Goal: Answer question/provide support: Share knowledge or assist other users

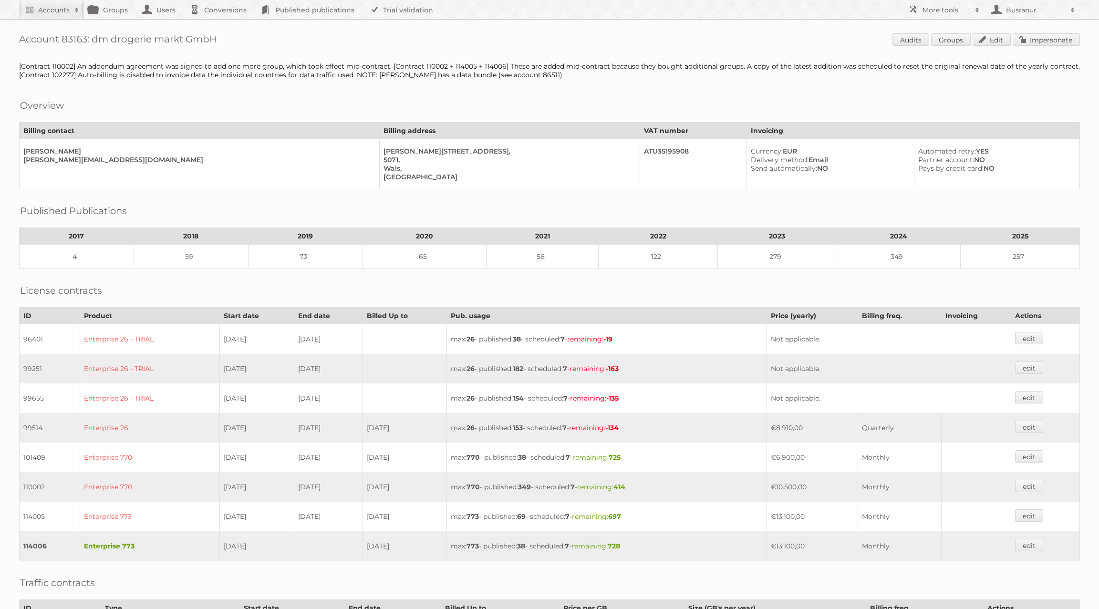
click at [1036, 47] on div "Account 83163: dm drogerie markt GmbH Audits Groups Edit Impersonate [Contract …" at bounding box center [549, 422] width 1099 height 845
click at [1032, 37] on link "Impersonate" at bounding box center [1046, 39] width 67 height 12
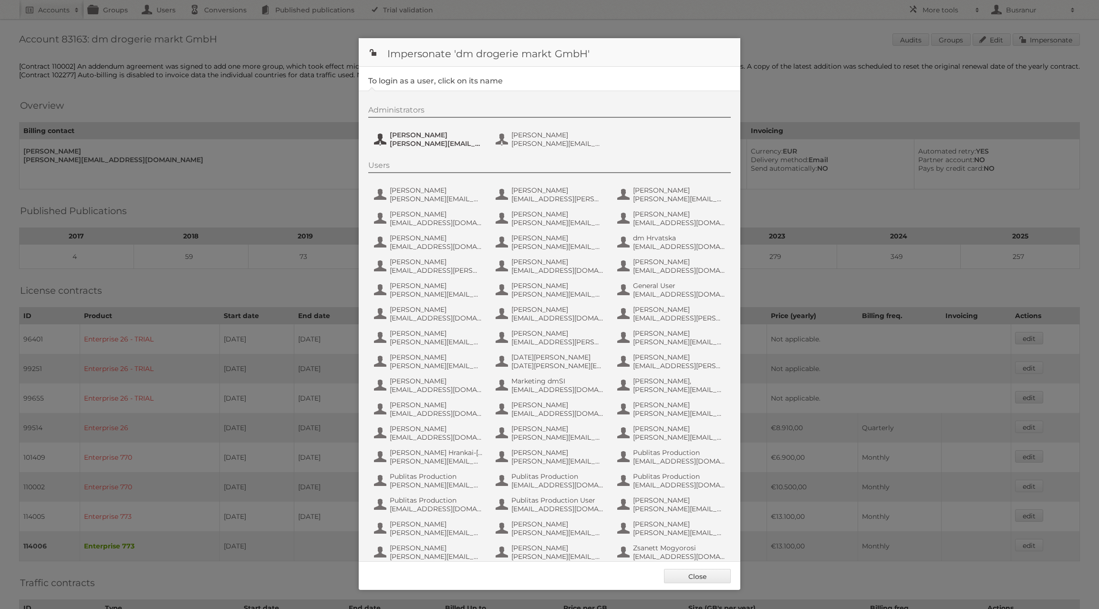
click at [427, 132] on span "Kristina Käfer" at bounding box center [436, 135] width 93 height 9
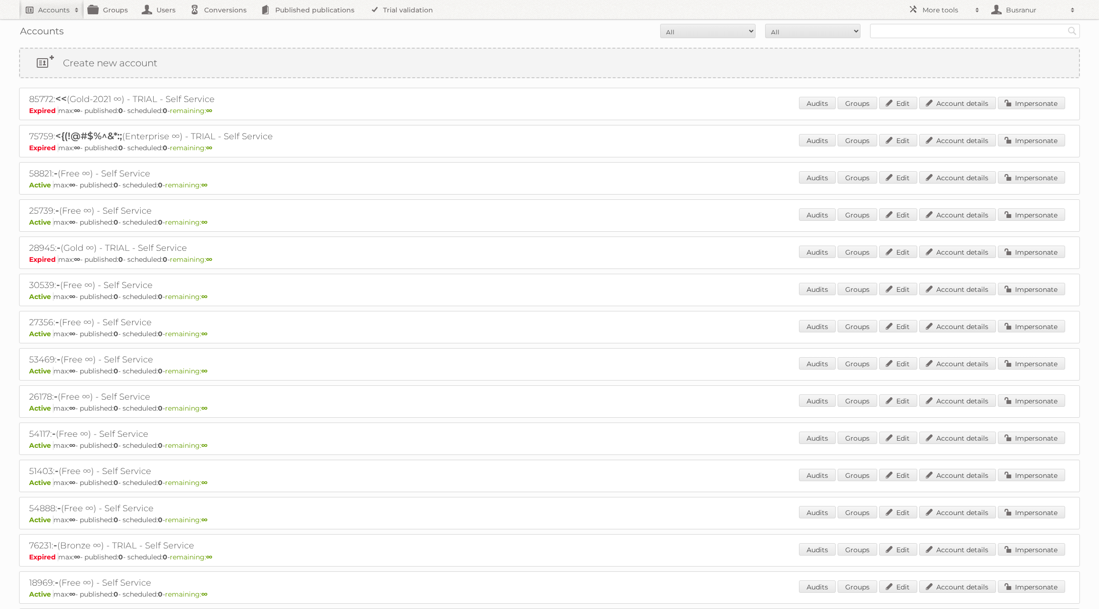
click at [51, 7] on h2 "Accounts" at bounding box center [53, 10] width 31 height 10
paste input"] "management@bow.systems"
type input"] "management@bow.systems"
click at [220, 24] on input "Search" at bounding box center [227, 31] width 14 height 14
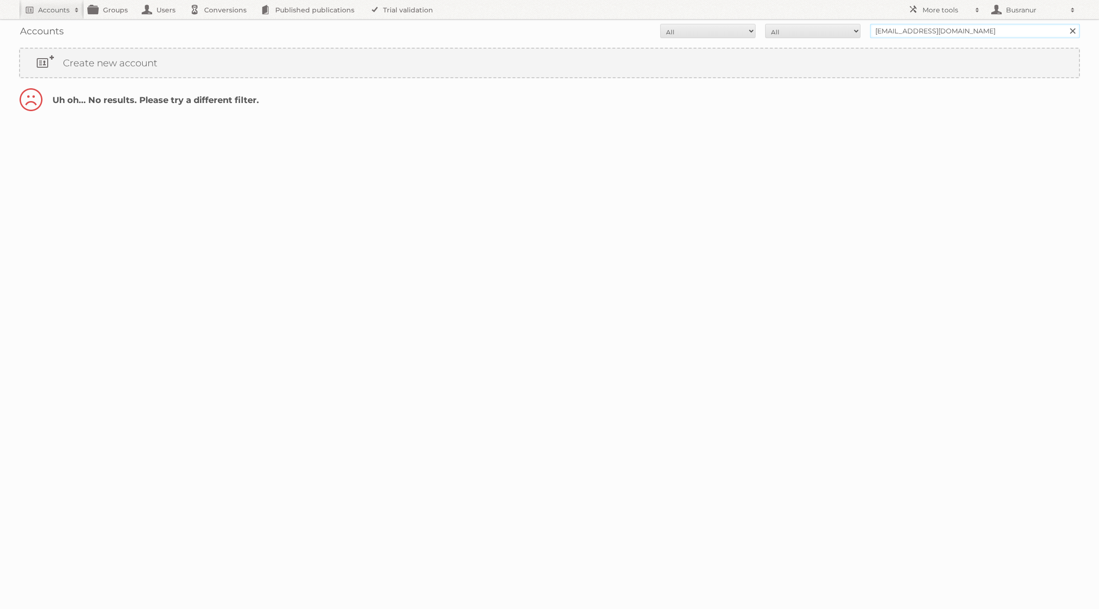
drag, startPoint x: 920, startPoint y: 31, endPoint x: 856, endPoint y: 29, distance: 64.4
click at [856, 29] on form "All Active Expired Pending All Paid Trials Self service management@bow.systems …" at bounding box center [549, 31] width 1061 height 14
type input "t@bow.systems"
click at [1065, 24] on input "Search" at bounding box center [1072, 31] width 14 height 14
click at [879, 28] on input "t@[DOMAIN_NAME]" at bounding box center [975, 31] width 210 height 14
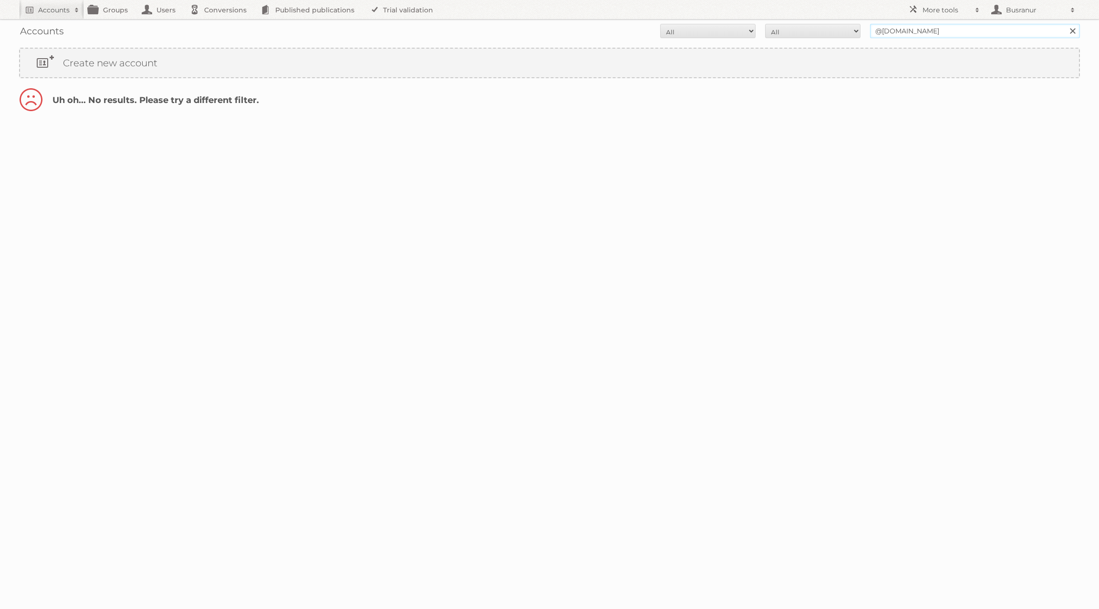
type input "@[DOMAIN_NAME]"
click at [1065, 24] on input "Search" at bounding box center [1072, 31] width 14 height 14
click at [886, 30] on input "@bow.systems" at bounding box center [975, 31] width 210 height 14
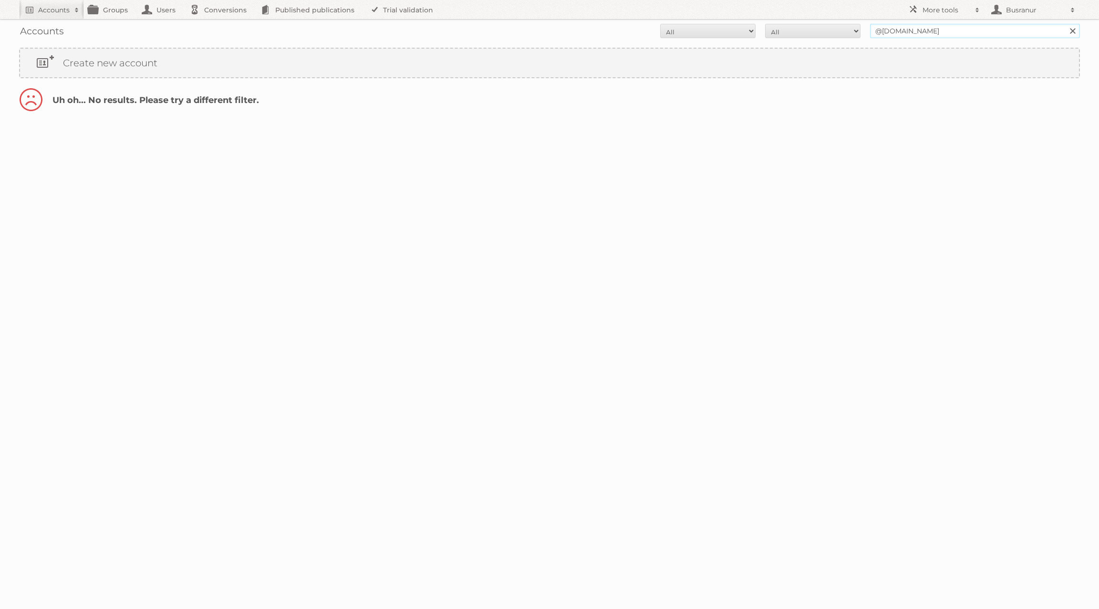
paste input "BOW S"
type input "BOW Systems"
click at [1065, 24] on input "Search" at bounding box center [1072, 31] width 14 height 14
click at [957, 29] on input "BOW Systems" at bounding box center [975, 31] width 210 height 14
type input "BOW"
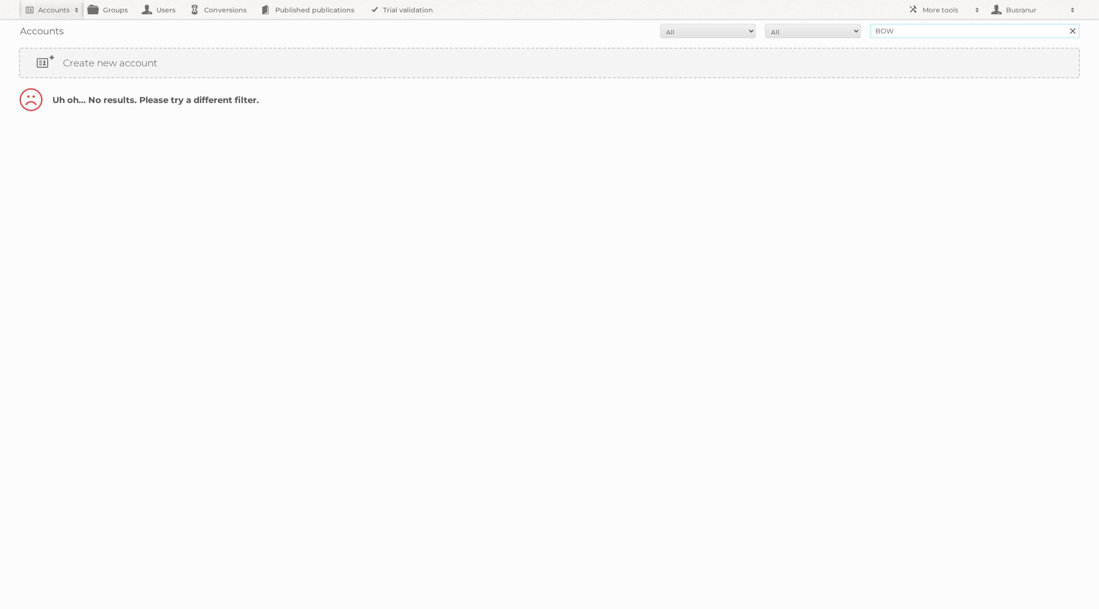
click at [1065, 24] on input "Search" at bounding box center [1072, 31] width 14 height 14
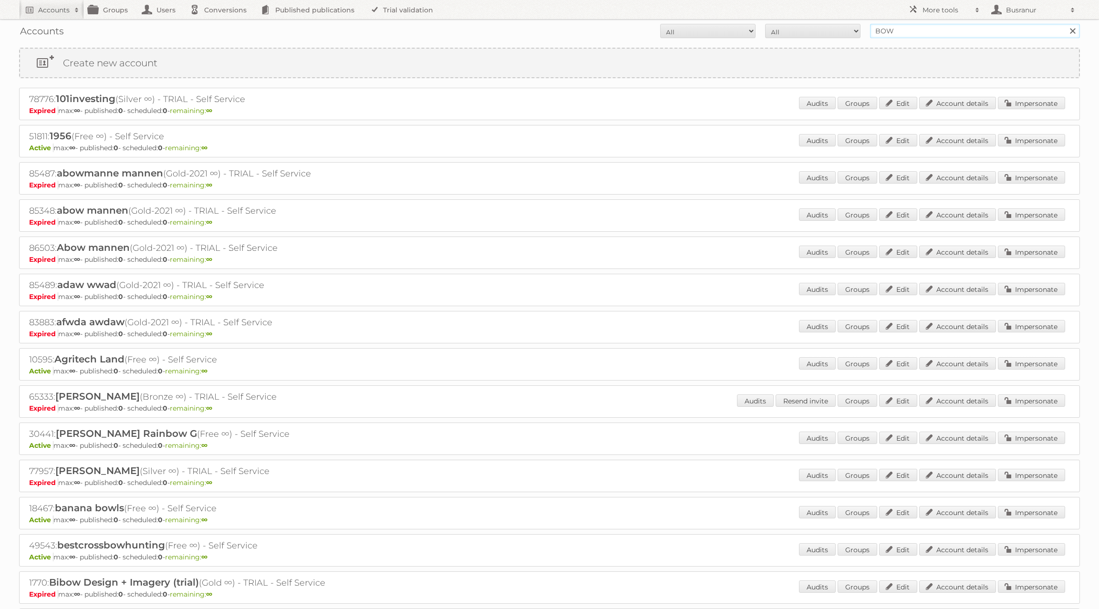
click at [898, 29] on input "BOW" at bounding box center [975, 31] width 210 height 14
paste input "Systems"
type input "B"
click at [974, 31] on input "text" at bounding box center [975, 31] width 210 height 14
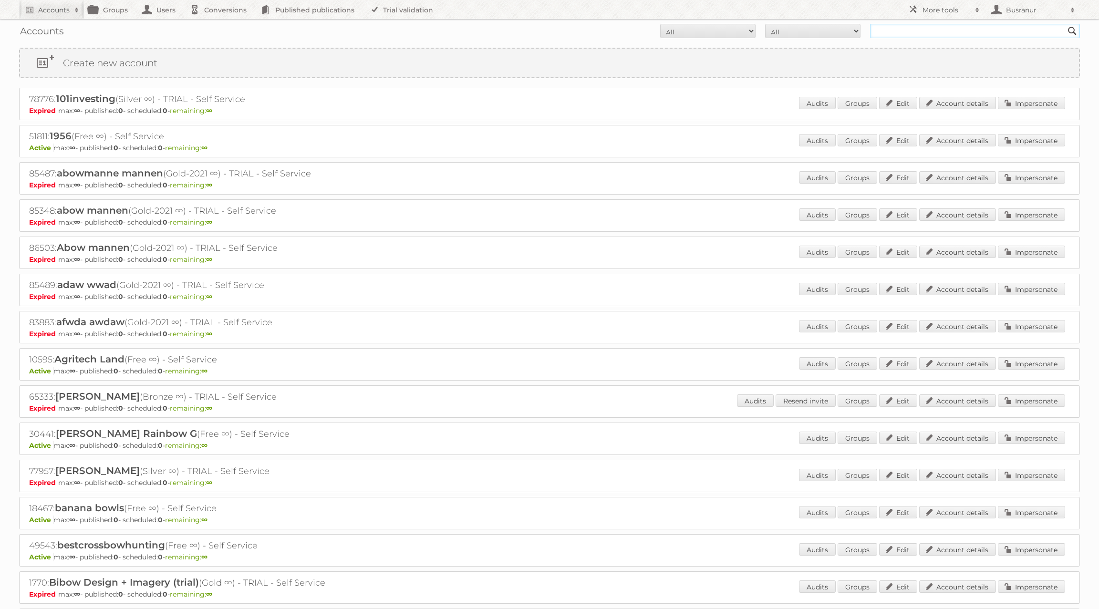
paste input "c82239"
type input "c82239"
click at [1065, 24] on input "Search" at bounding box center [1072, 31] width 14 height 14
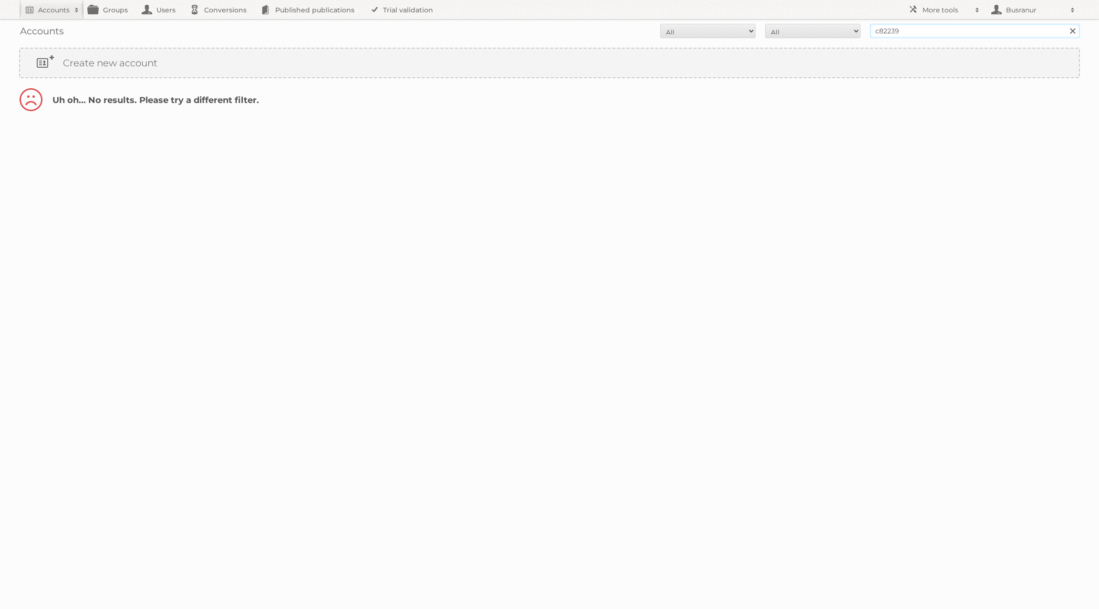
click at [881, 31] on input "c82239" at bounding box center [975, 31] width 210 height 14
type input "82239"
click at [1065, 24] on input "Search" at bounding box center [1072, 31] width 14 height 14
click at [954, 94] on div "82239: BOW Fit Out (Bronze-2023 ∞) - Self Service Active max: ∞ - published: 0 …" at bounding box center [549, 104] width 1061 height 32
click at [955, 102] on link "Account details" at bounding box center [957, 103] width 77 height 12
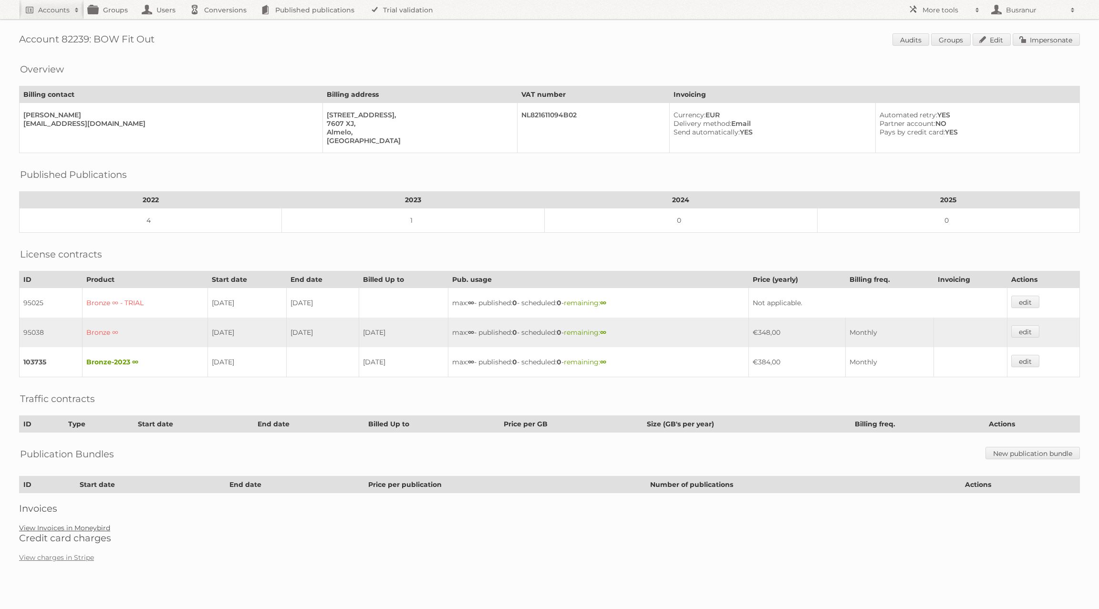
click at [81, 524] on link "View Invoices in Moneybird" at bounding box center [64, 528] width 91 height 9
click at [65, 511] on div "Account 82239: BOW Fit Out Audits Groups Edit Impersonate Overview Billing cont…" at bounding box center [549, 286] width 1099 height 572
click at [63, 524] on link "View Invoices in Moneybird" at bounding box center [64, 528] width 91 height 9
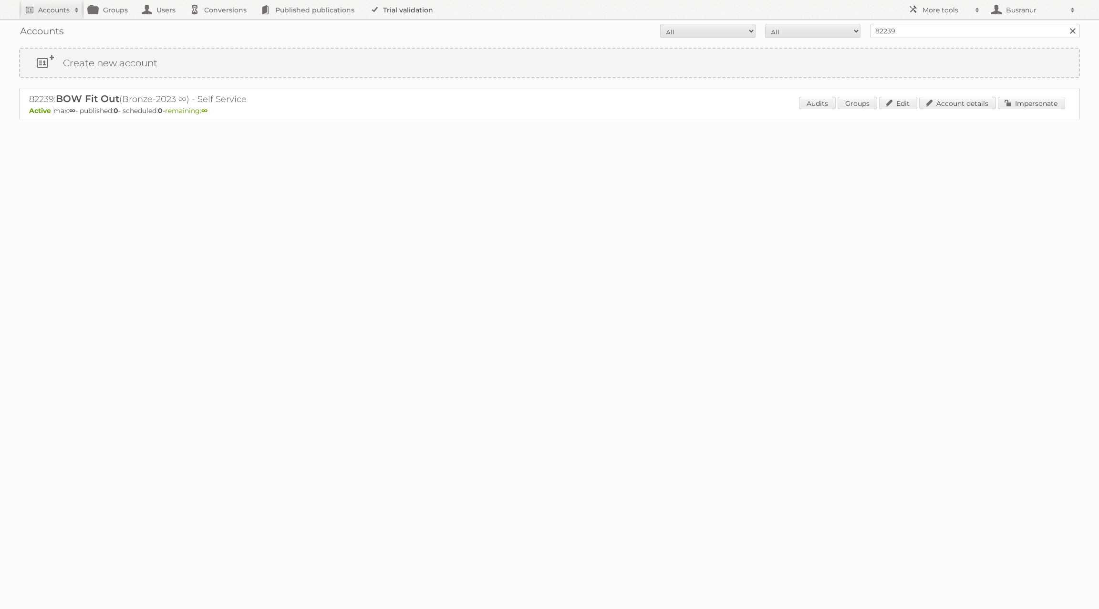
click at [398, 10] on link "Trial validation" at bounding box center [403, 9] width 79 height 19
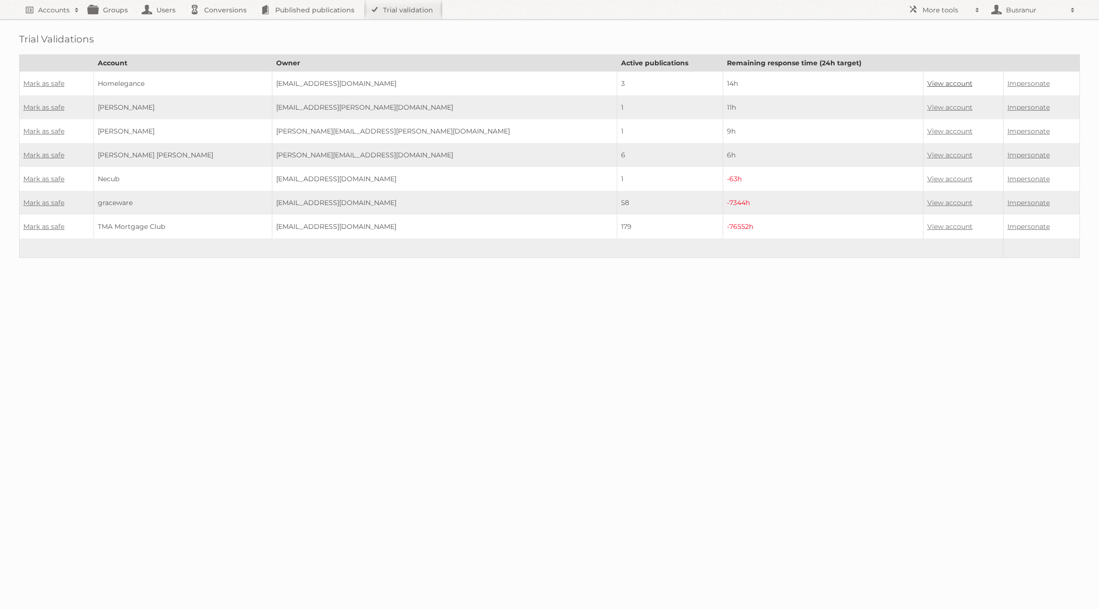
click at [928, 82] on link "View account" at bounding box center [950, 83] width 45 height 9
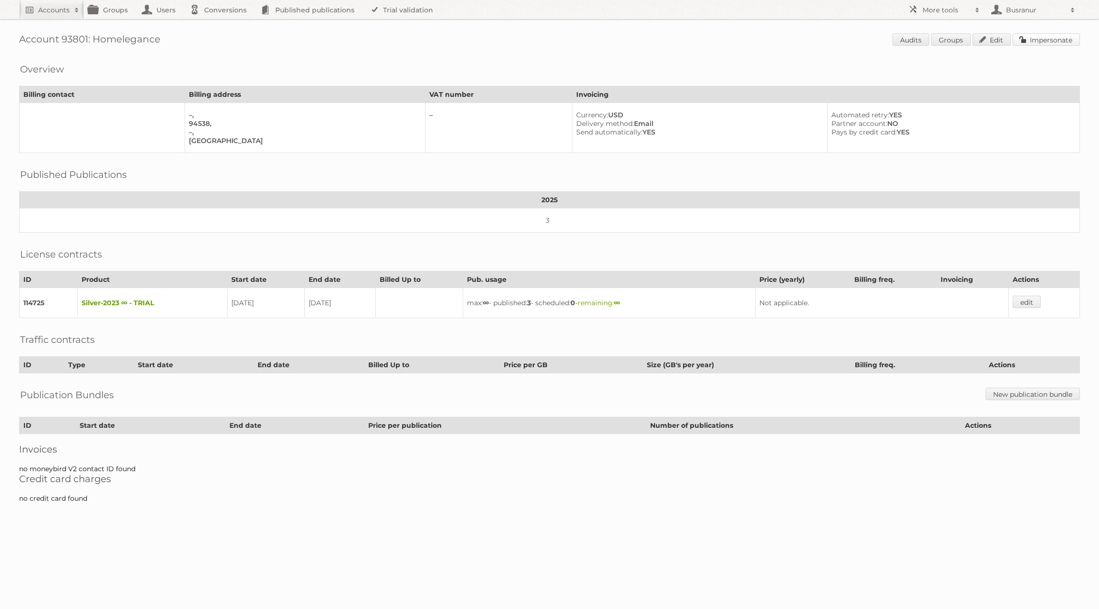
click at [1059, 40] on link "Impersonate" at bounding box center [1046, 39] width 67 height 12
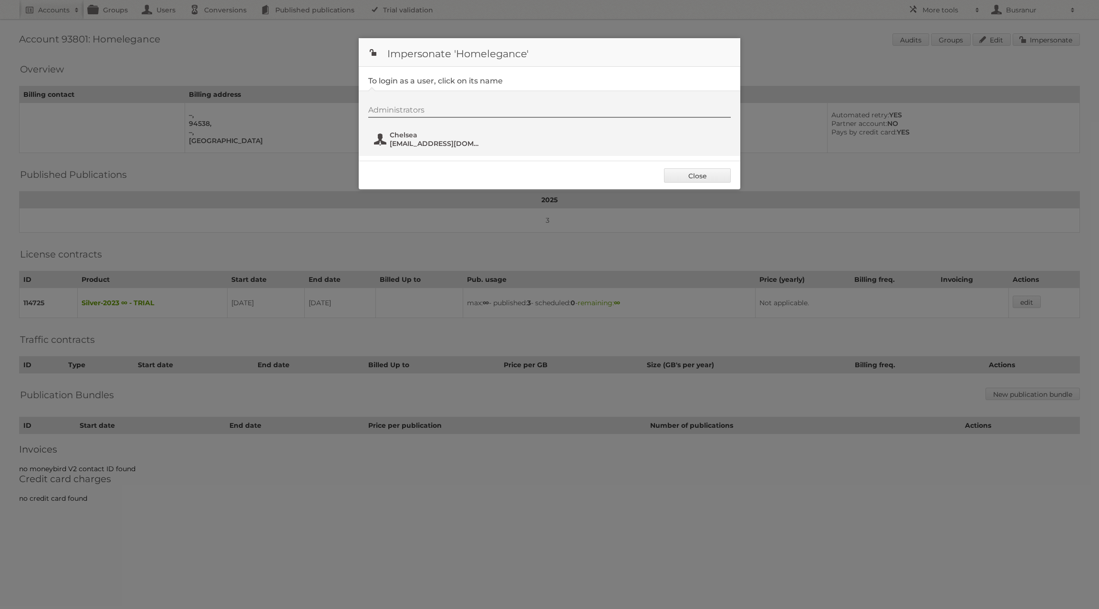
click at [434, 133] on span "Chelsea" at bounding box center [436, 135] width 93 height 9
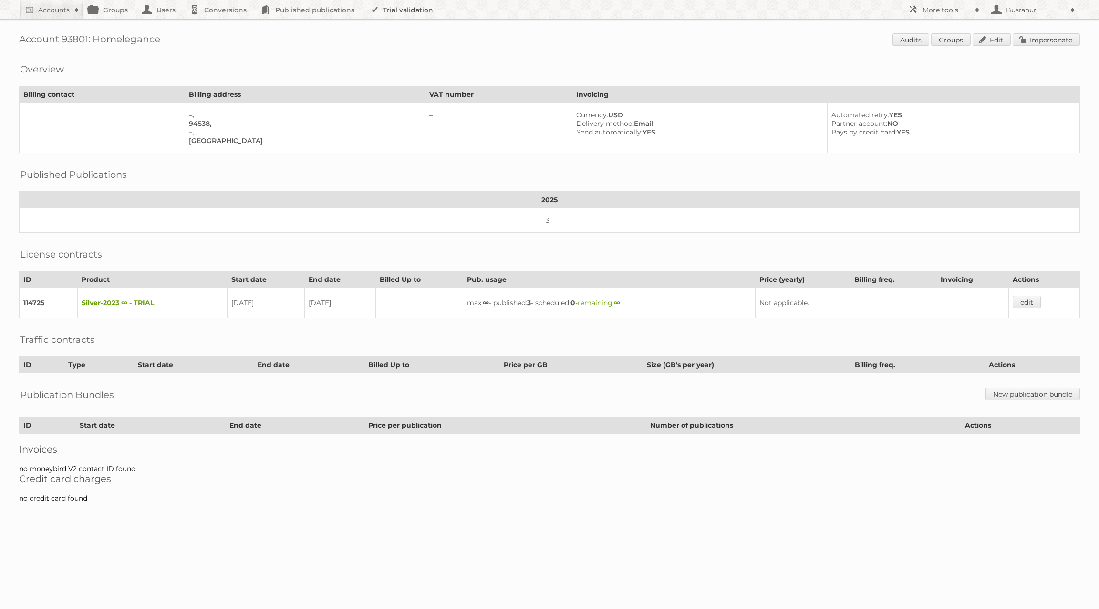
click at [422, 9] on link "Trial validation" at bounding box center [403, 9] width 79 height 19
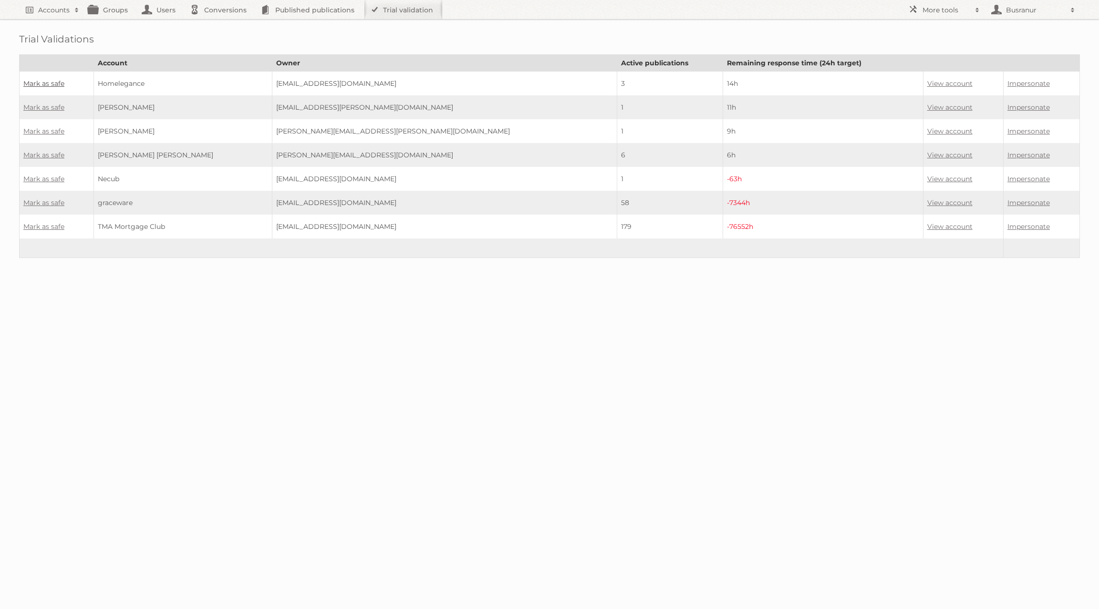
click at [43, 79] on link "Mark as safe" at bounding box center [43, 83] width 41 height 9
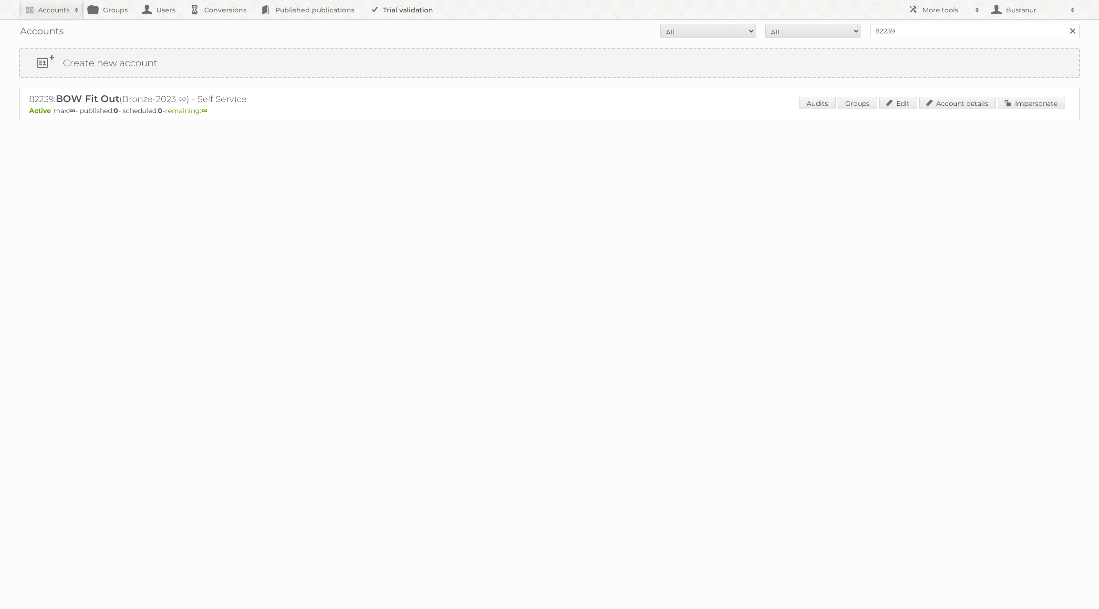
click at [406, 10] on link "Trial validation" at bounding box center [403, 9] width 79 height 19
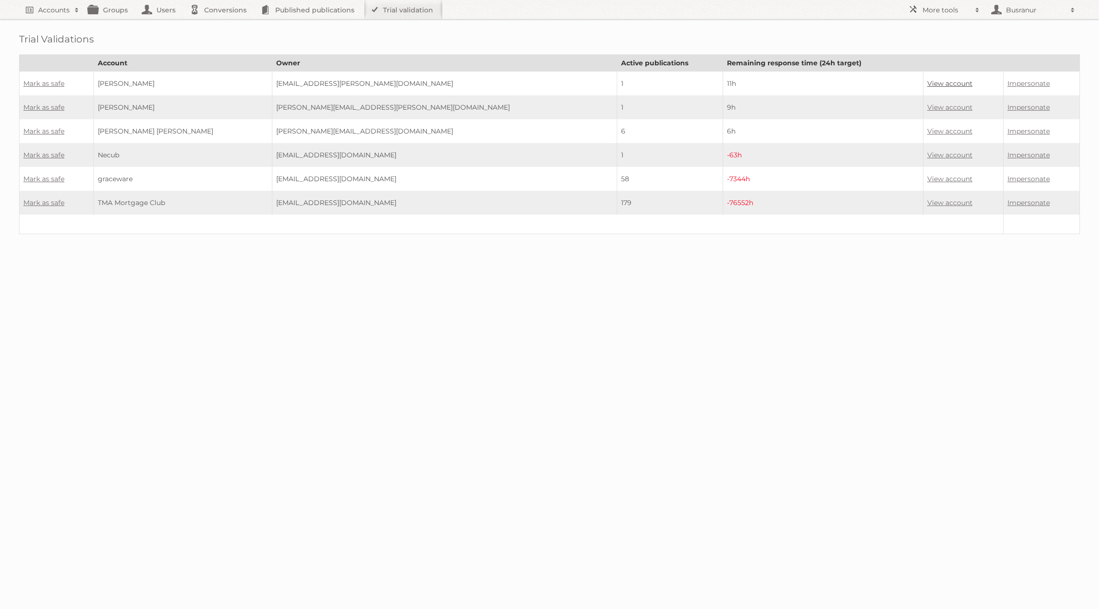
click at [928, 82] on link "View account" at bounding box center [950, 83] width 45 height 9
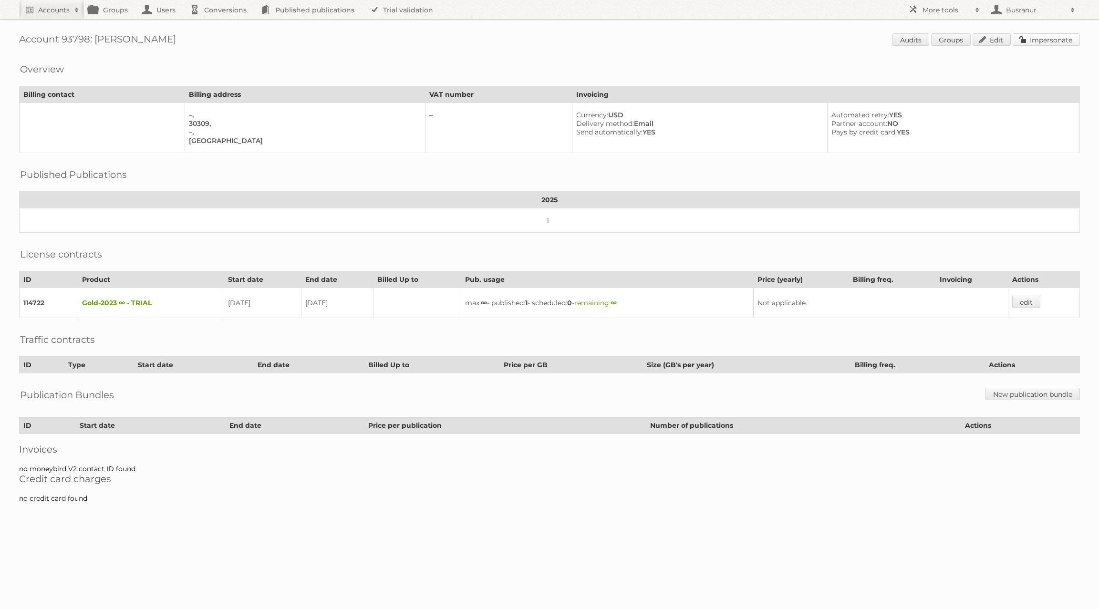
click at [1048, 44] on link "Impersonate" at bounding box center [1046, 39] width 67 height 12
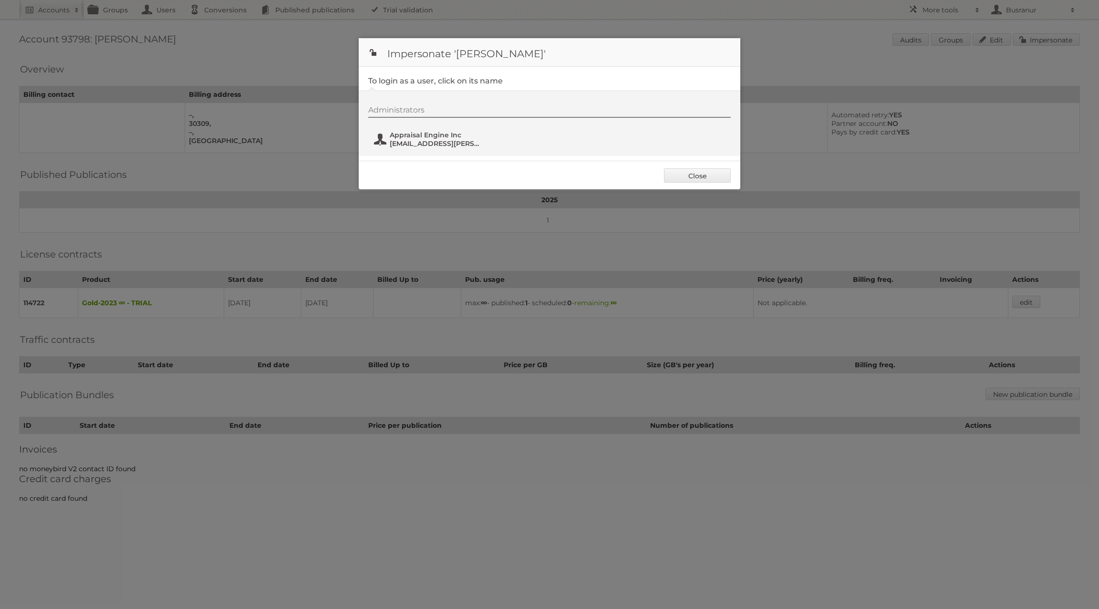
click at [417, 143] on span "[EMAIL_ADDRESS][PERSON_NAME][DOMAIN_NAME]" at bounding box center [436, 143] width 93 height 9
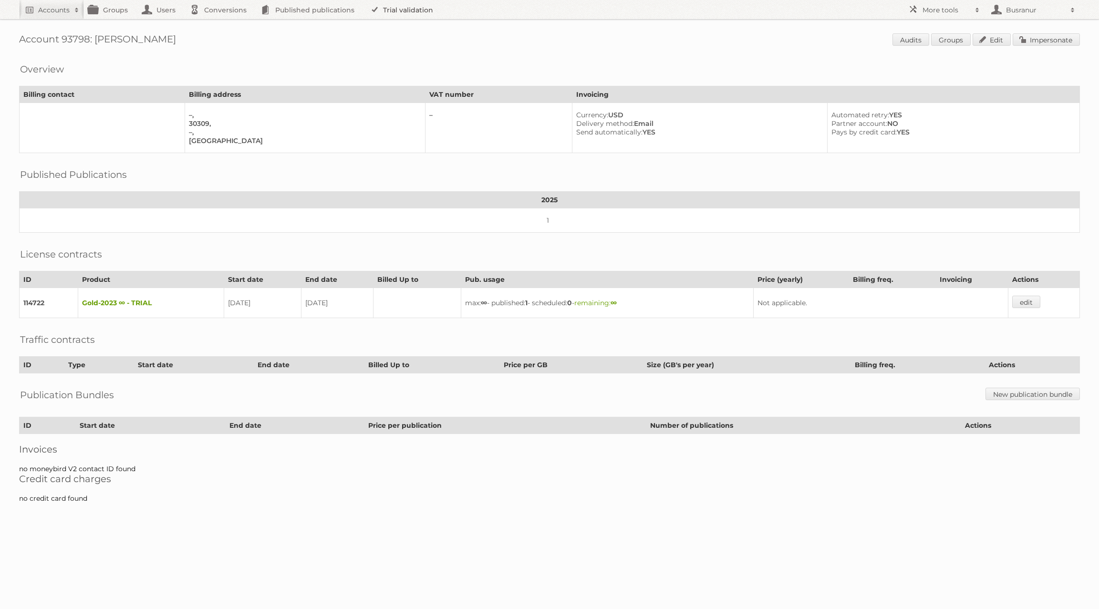
click at [396, 16] on link "Trial validation" at bounding box center [403, 9] width 79 height 19
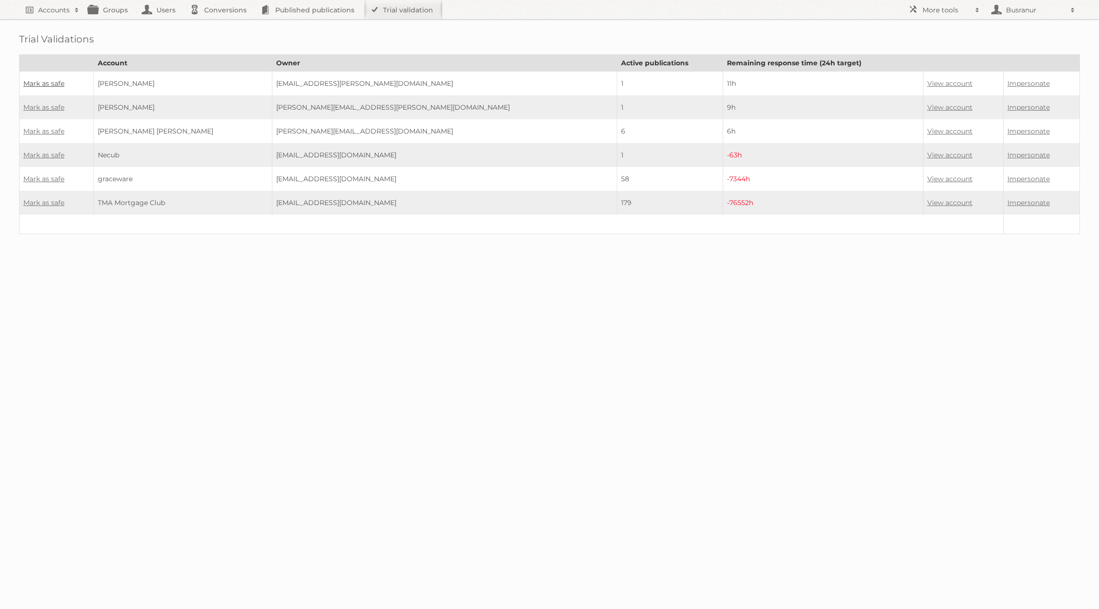
click at [43, 81] on link "Mark as safe" at bounding box center [43, 83] width 41 height 9
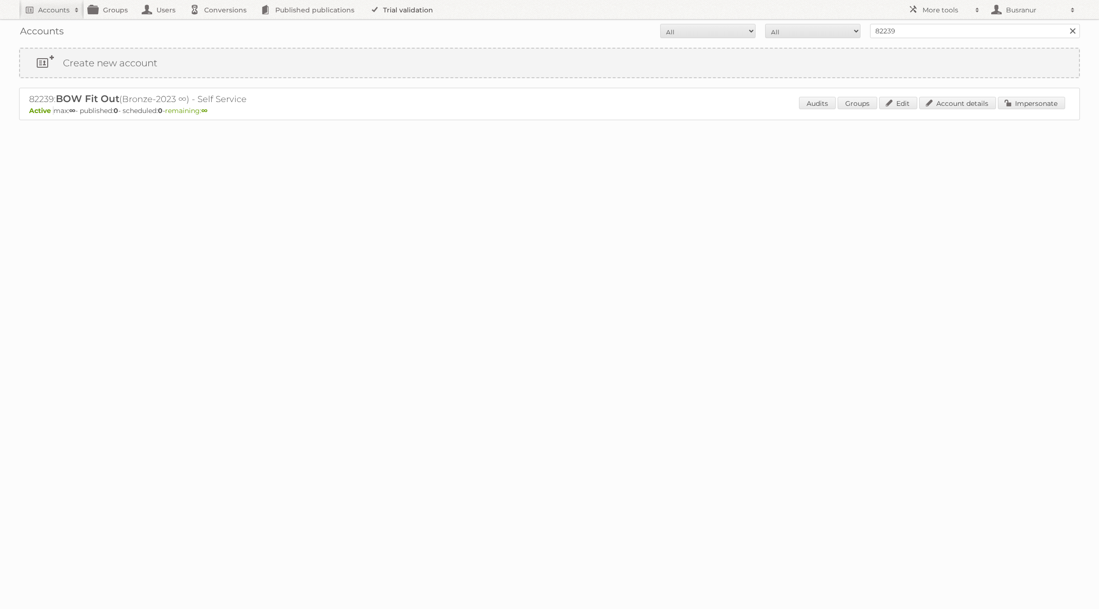
click at [388, 10] on link "Trial validation" at bounding box center [403, 9] width 79 height 19
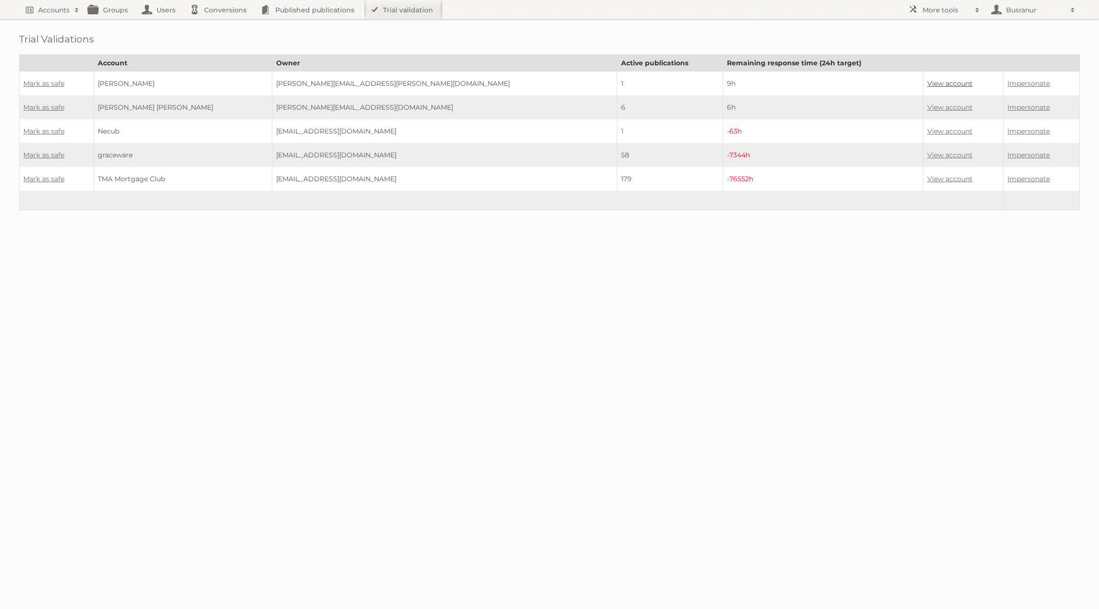
click at [928, 79] on link "View account" at bounding box center [950, 83] width 45 height 9
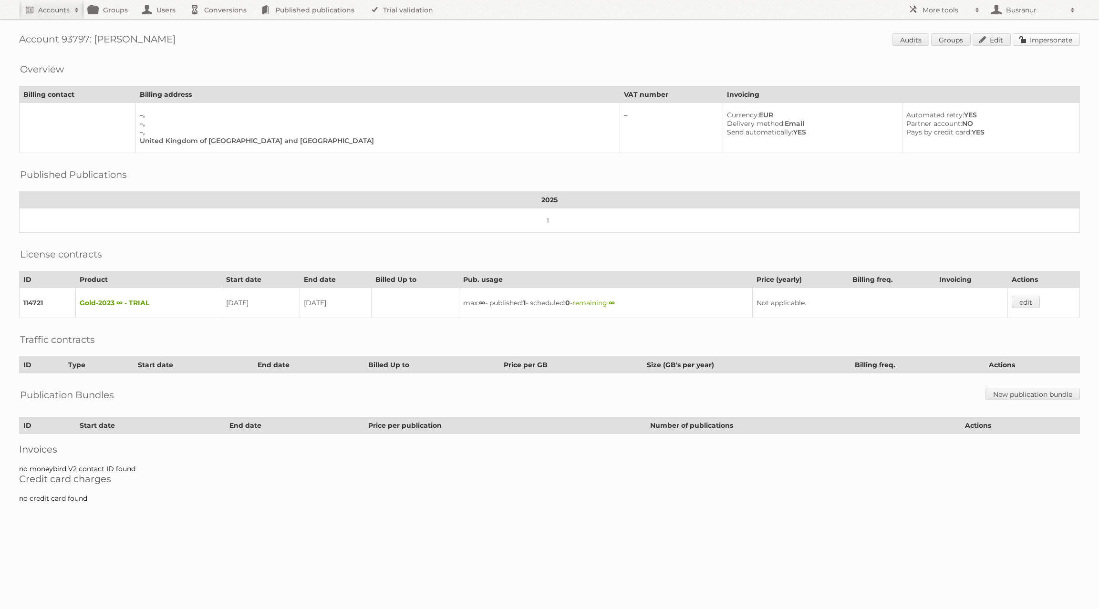
click at [1053, 36] on link "Impersonate" at bounding box center [1046, 39] width 67 height 12
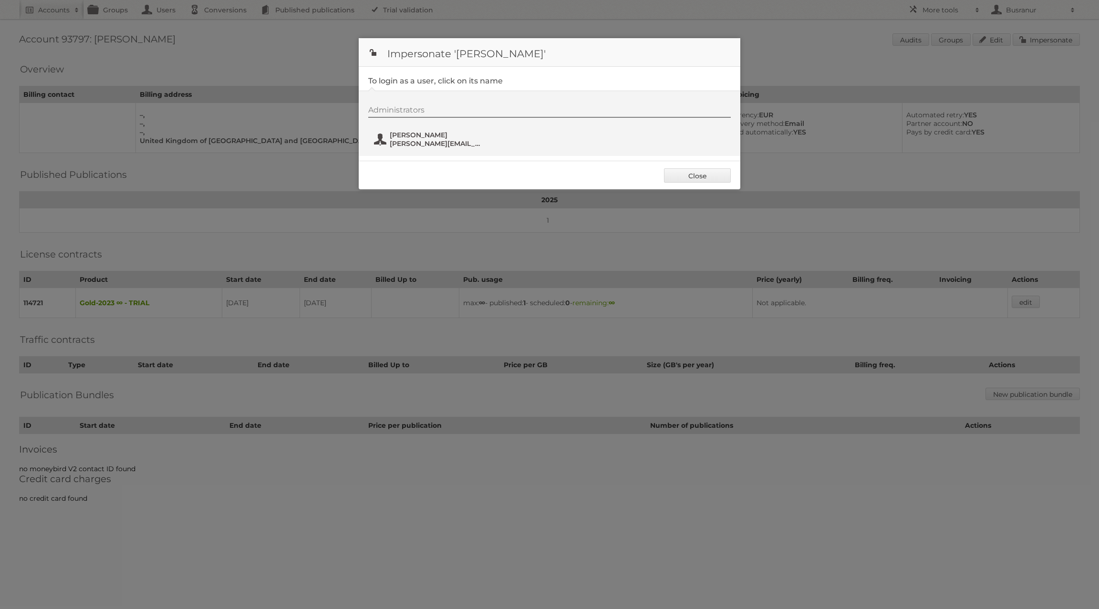
click at [425, 140] on span "manuel.neumayer@atkinsrealis.com" at bounding box center [436, 143] width 93 height 9
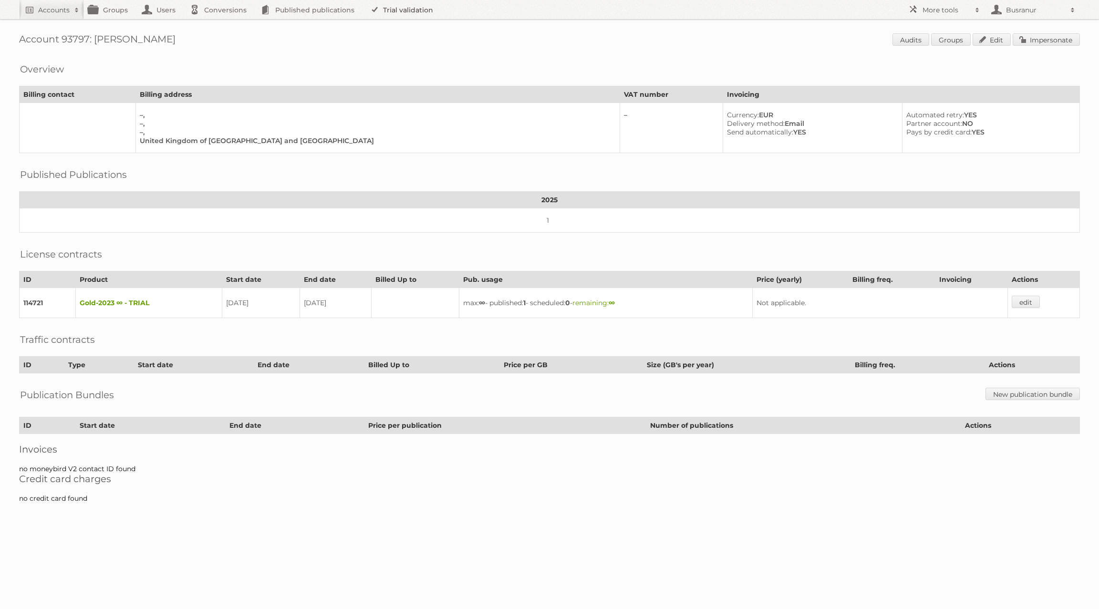
click at [424, 9] on link "Trial validation" at bounding box center [403, 9] width 79 height 19
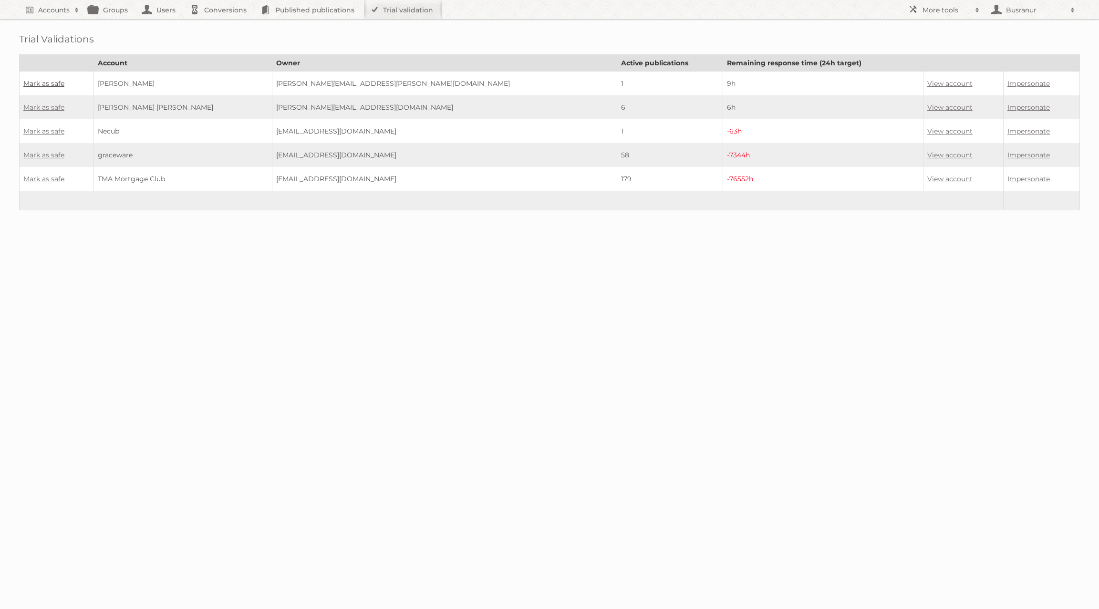
click at [52, 82] on link "Mark as safe" at bounding box center [43, 83] width 41 height 9
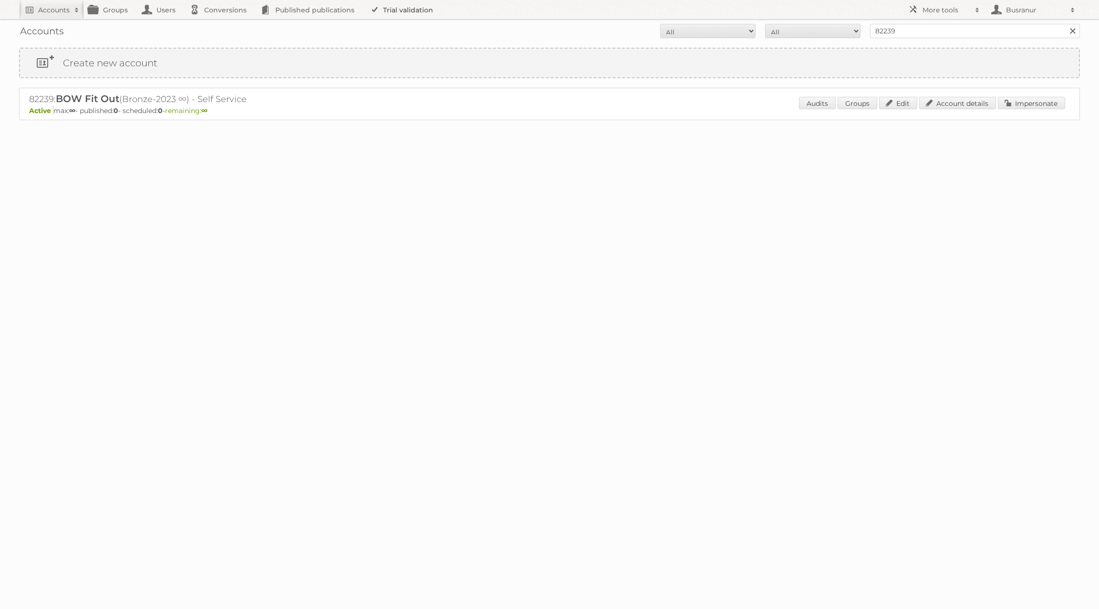
click at [388, 14] on link "Trial validation" at bounding box center [403, 9] width 79 height 19
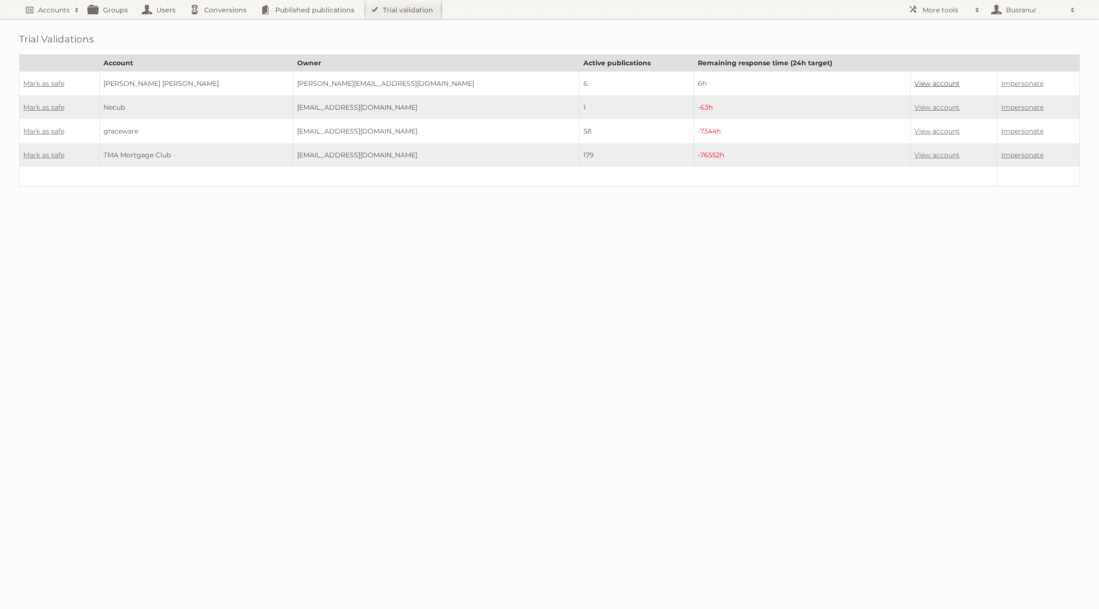
click at [915, 83] on link "View account" at bounding box center [937, 83] width 45 height 9
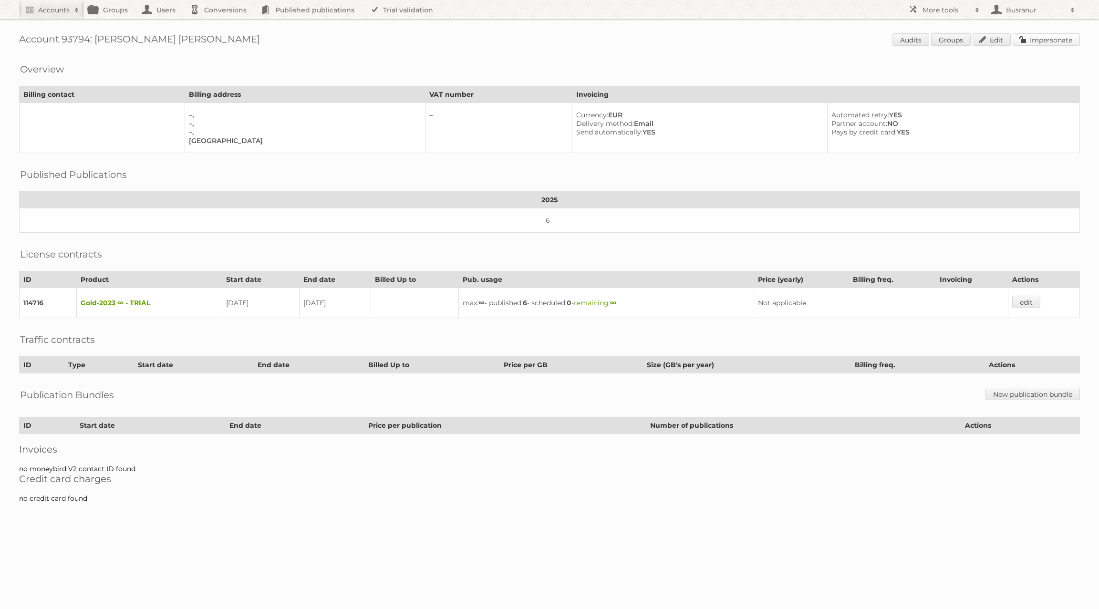
click at [1064, 36] on link "Impersonate" at bounding box center [1046, 39] width 67 height 12
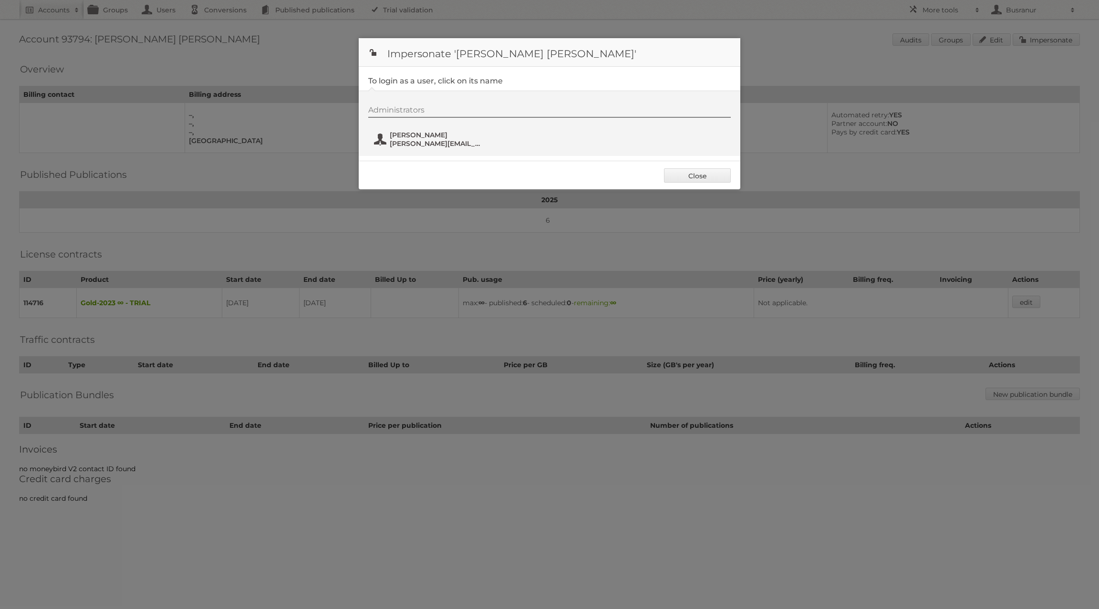
click at [429, 135] on span "Bogdan Virtu" at bounding box center [436, 135] width 93 height 9
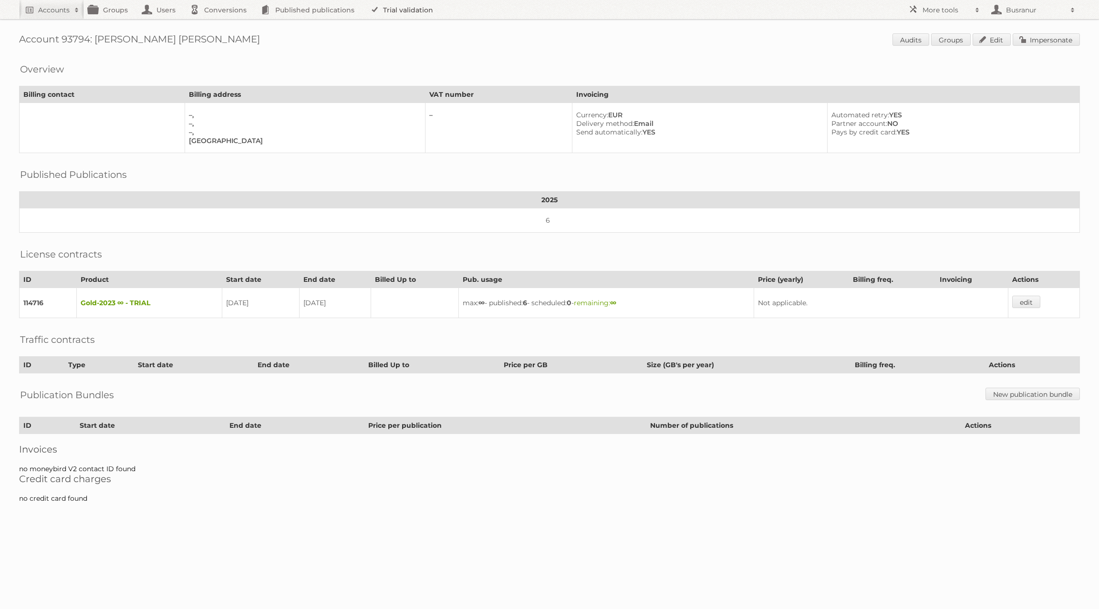
click at [402, 13] on link "Trial validation" at bounding box center [403, 9] width 79 height 19
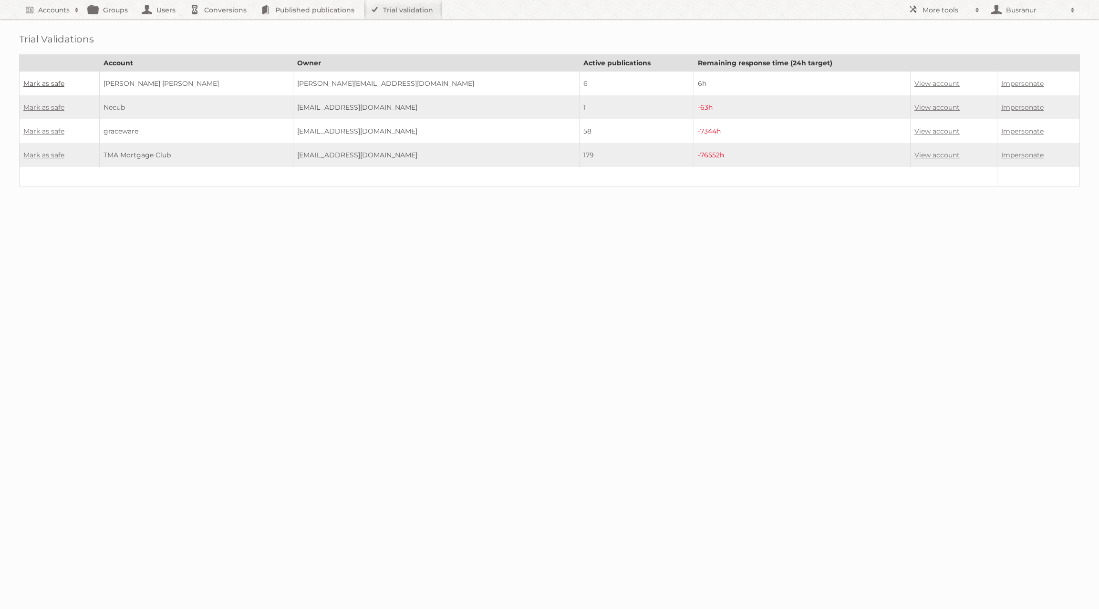
click at [44, 85] on link "Mark as safe" at bounding box center [43, 83] width 41 height 9
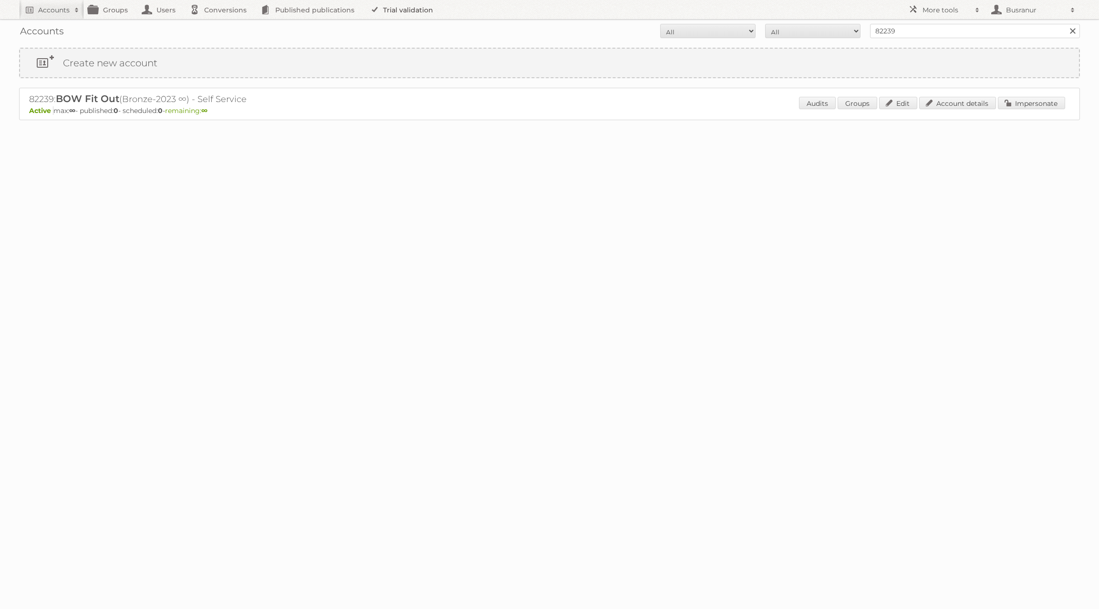
click at [416, 11] on link "Trial validation" at bounding box center [403, 9] width 79 height 19
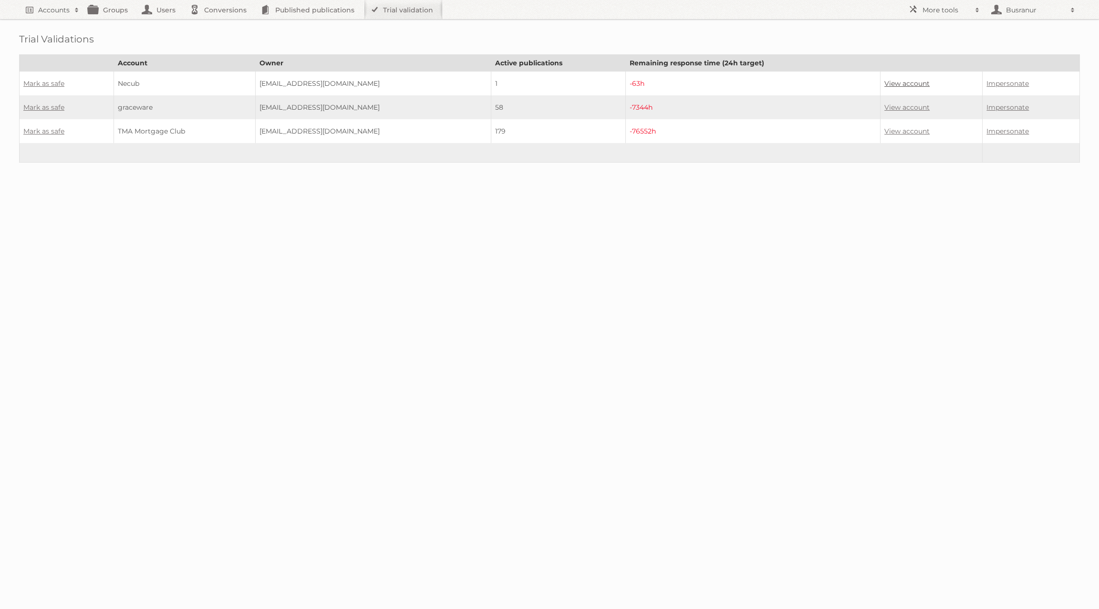
click at [896, 82] on link "View account" at bounding box center [907, 83] width 45 height 9
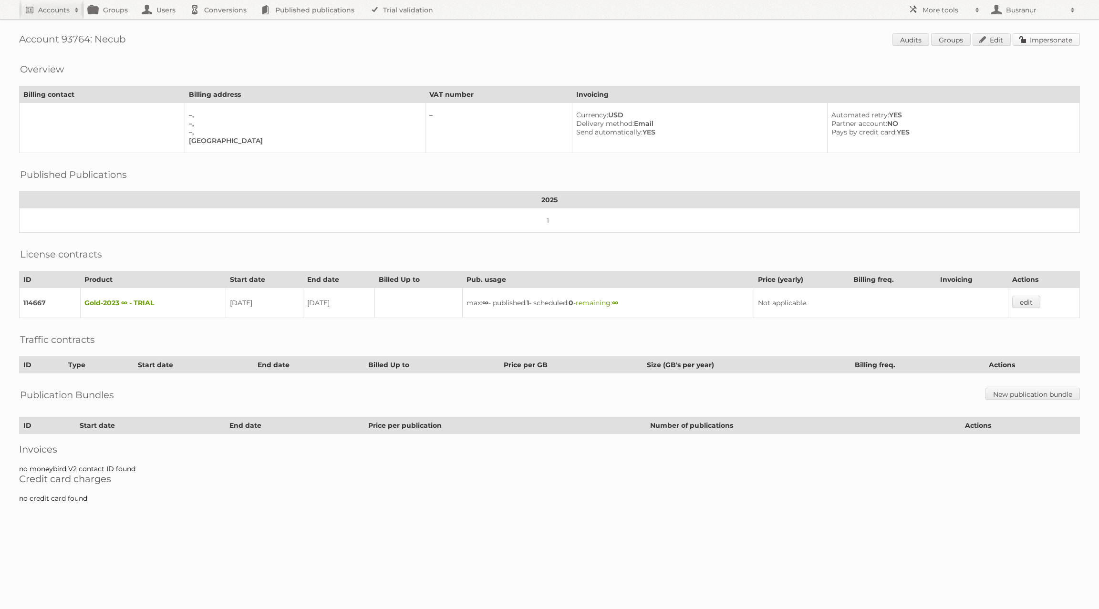
click at [1040, 35] on link "Impersonate" at bounding box center [1046, 39] width 67 height 12
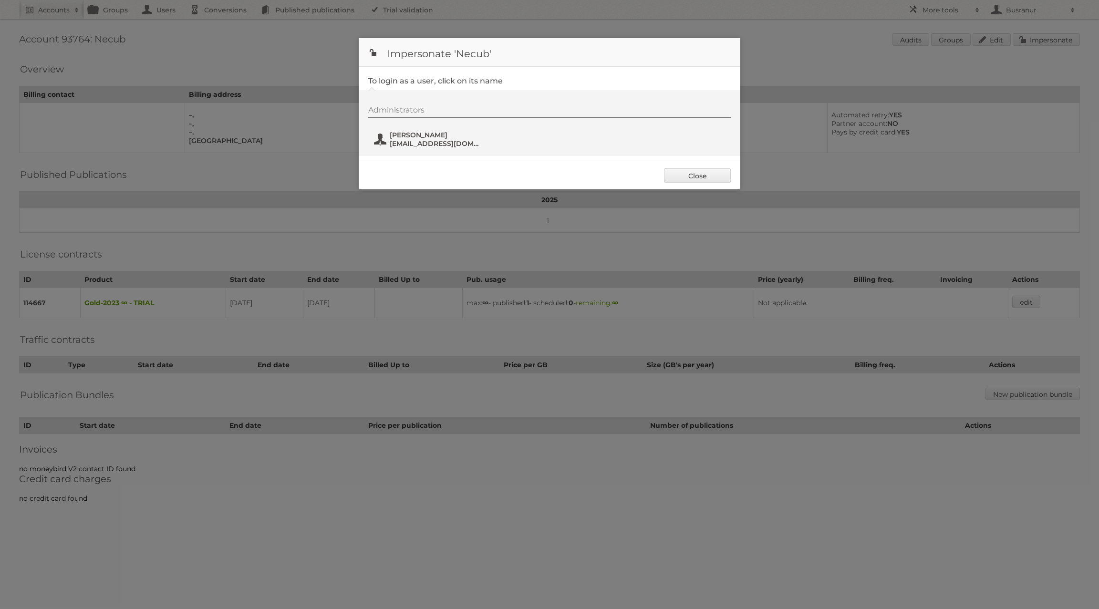
click at [429, 144] on span "[EMAIL_ADDRESS][DOMAIN_NAME]" at bounding box center [436, 143] width 93 height 9
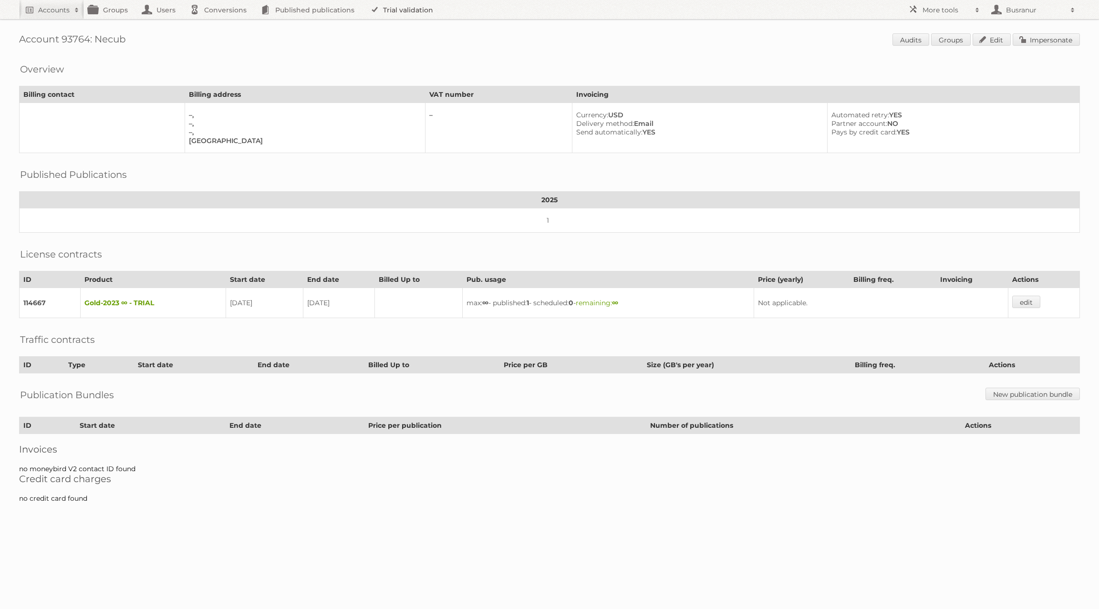
click at [402, 9] on link "Trial validation" at bounding box center [403, 9] width 79 height 19
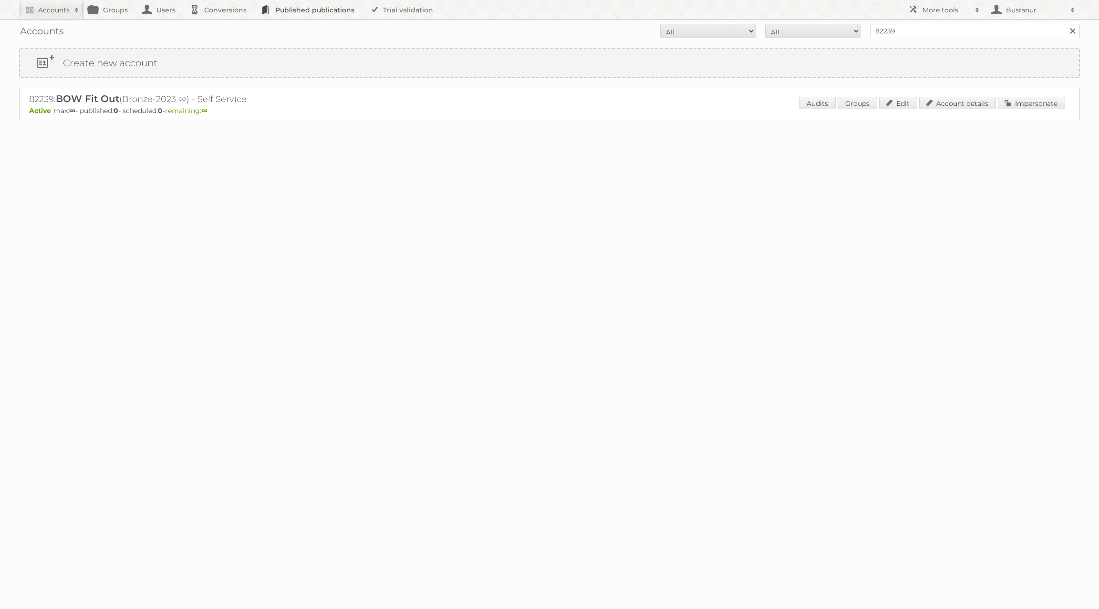
click at [310, 9] on link "Published publications" at bounding box center [310, 9] width 108 height 19
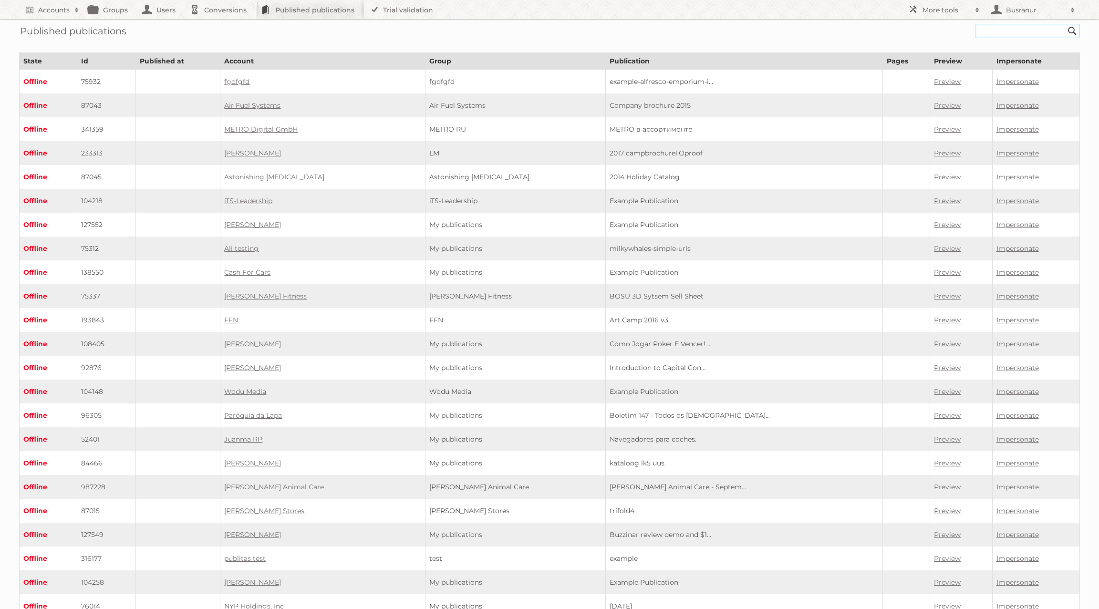
click at [1002, 31] on input "text" at bounding box center [1027, 31] width 105 height 14
paste input "philippines-meralco-electricity-utility-bill-template-fully-editable-in-psd-for…"
type input "philippines-meralco-electricity-utility-bill-template-fully-editable-in-psd-for…"
click at [1065, 24] on input "Search" at bounding box center [1072, 31] width 14 height 14
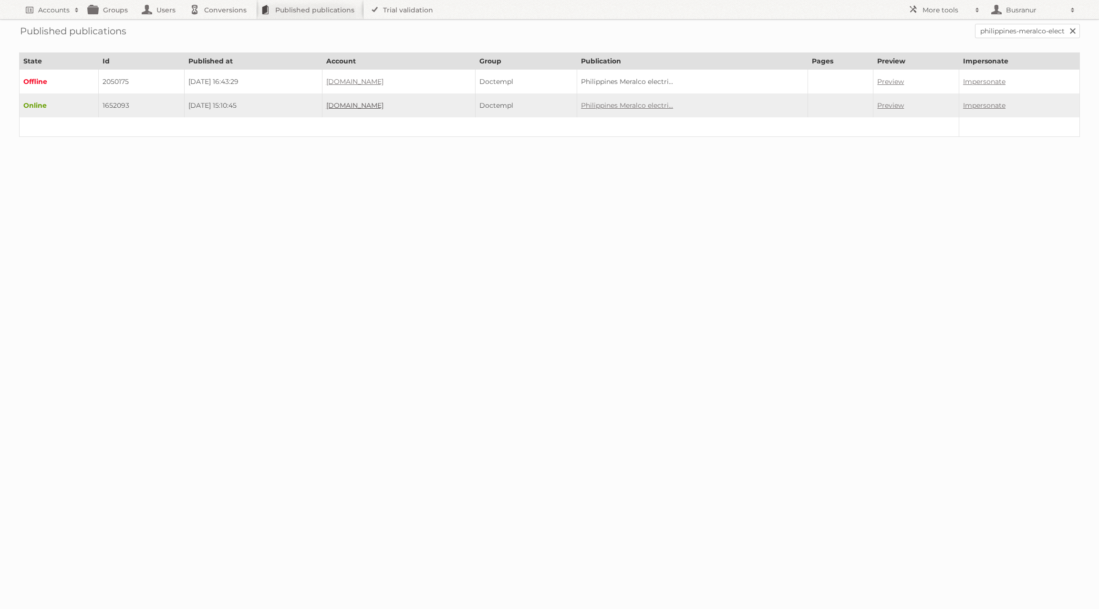
click at [383, 104] on link "[DOMAIN_NAME]" at bounding box center [354, 105] width 57 height 9
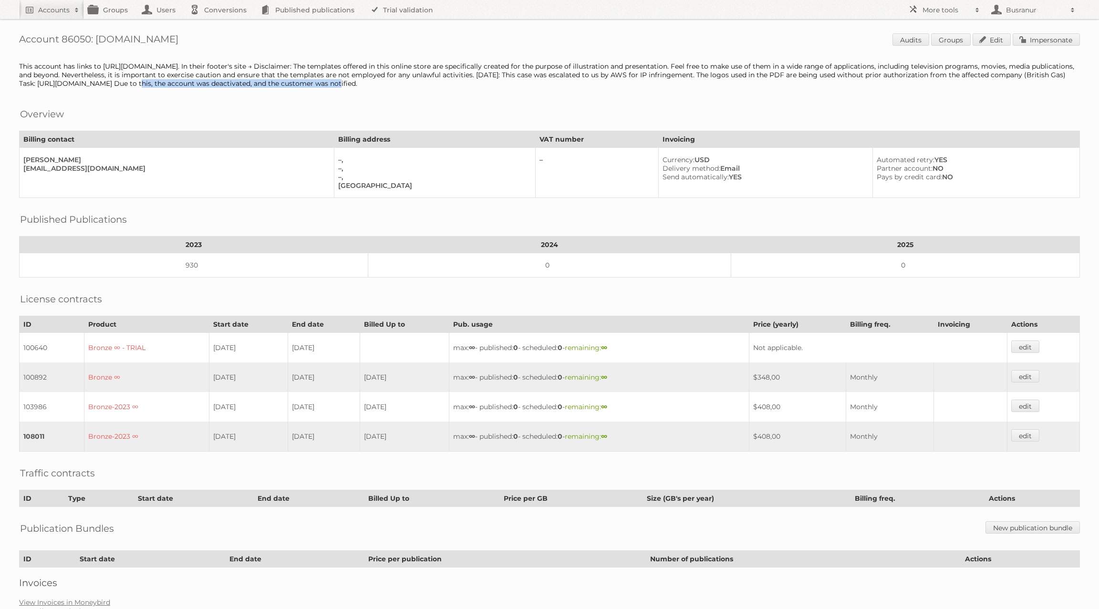
drag, startPoint x: 80, startPoint y: 80, endPoint x: 282, endPoint y: 82, distance: 202.8
click at [282, 82] on div "This account has links to [URL][DOMAIN_NAME]. In their footer's site → Disclaim…" at bounding box center [549, 75] width 1061 height 26
copy div "[URL][DOMAIN_NAME]"
click at [1030, 39] on link "Impersonate" at bounding box center [1046, 39] width 67 height 12
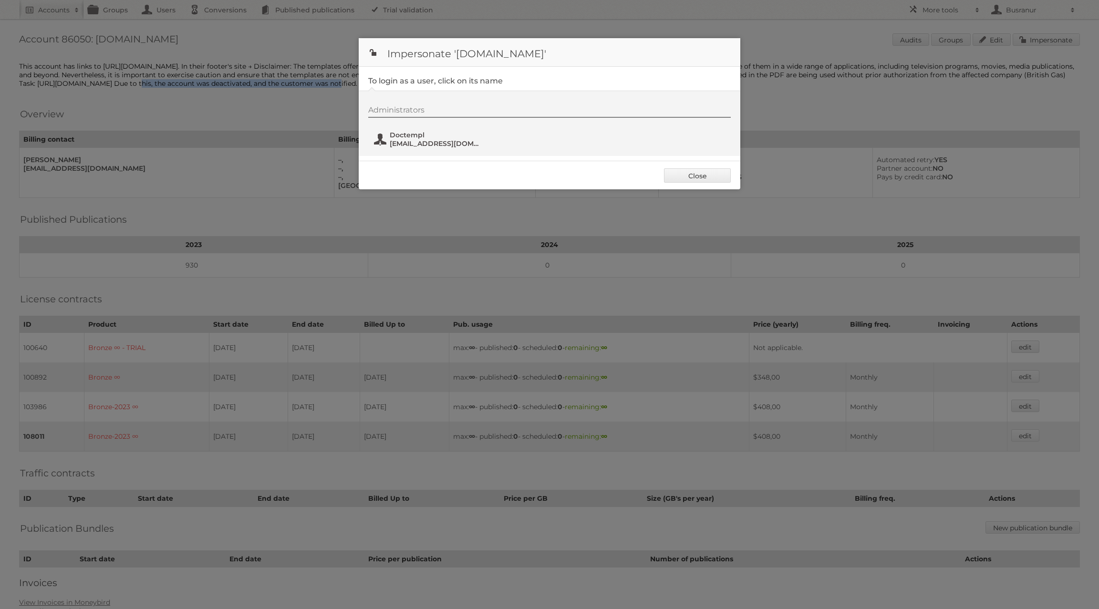
click at [438, 137] on span "Doctempl" at bounding box center [436, 135] width 93 height 9
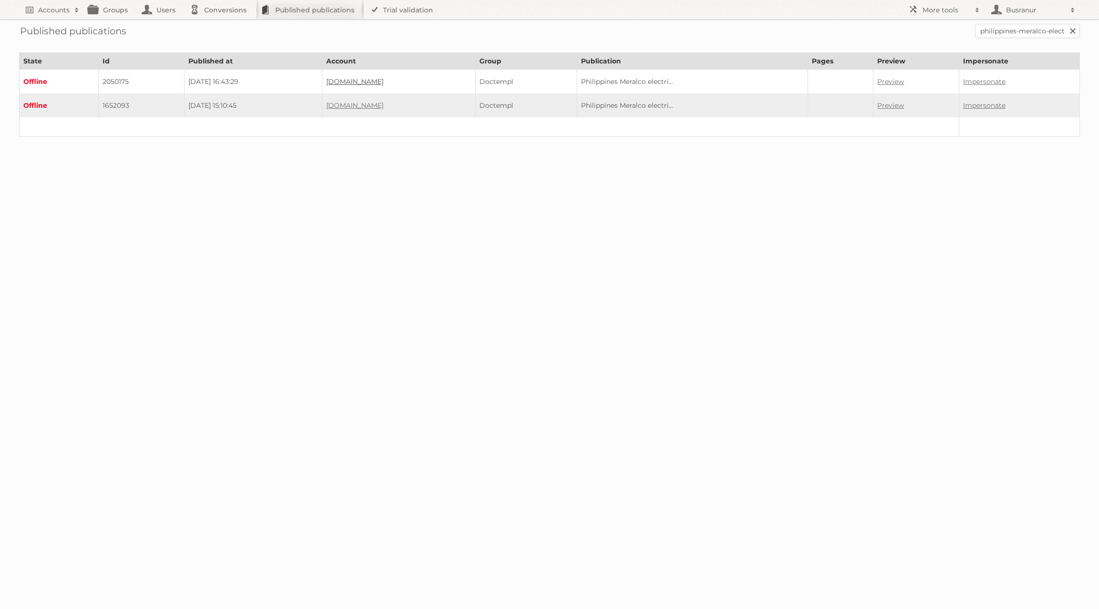
click at [381, 82] on link "[DOMAIN_NAME]" at bounding box center [354, 81] width 57 height 9
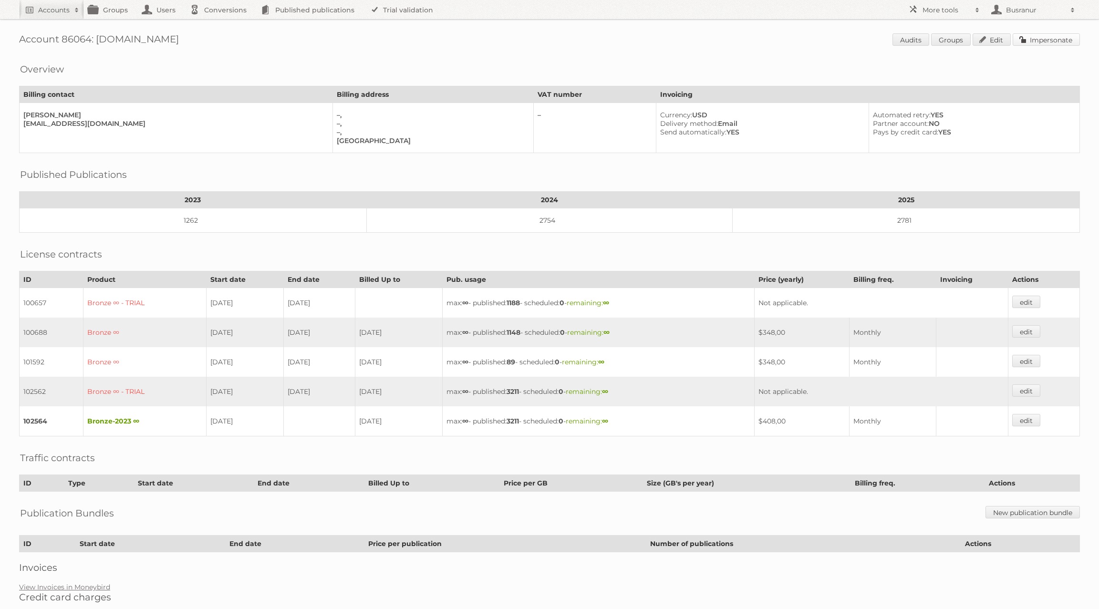
click at [1059, 38] on link "Impersonate" at bounding box center [1046, 39] width 67 height 12
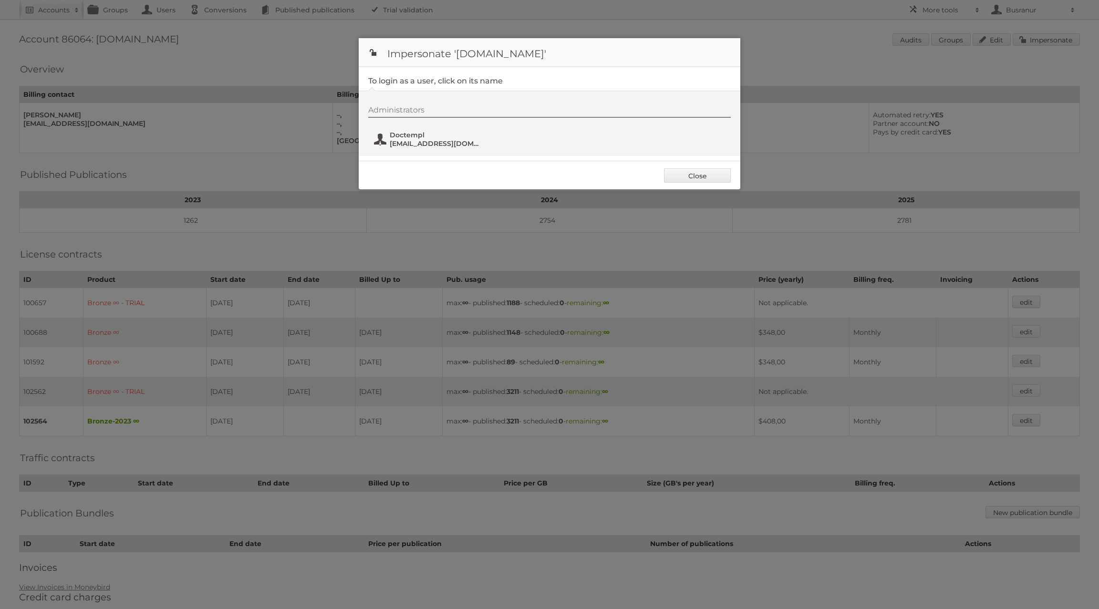
click at [436, 143] on span "[EMAIL_ADDRESS][DOMAIN_NAME]" at bounding box center [436, 143] width 93 height 9
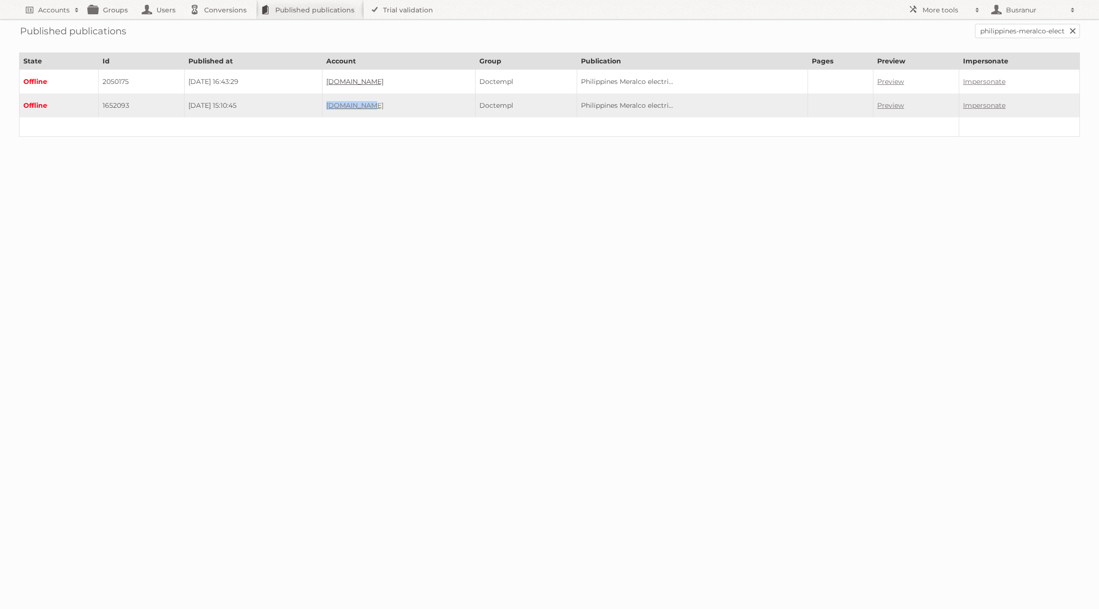
click at [382, 82] on link "[DOMAIN_NAME]" at bounding box center [354, 81] width 57 height 9
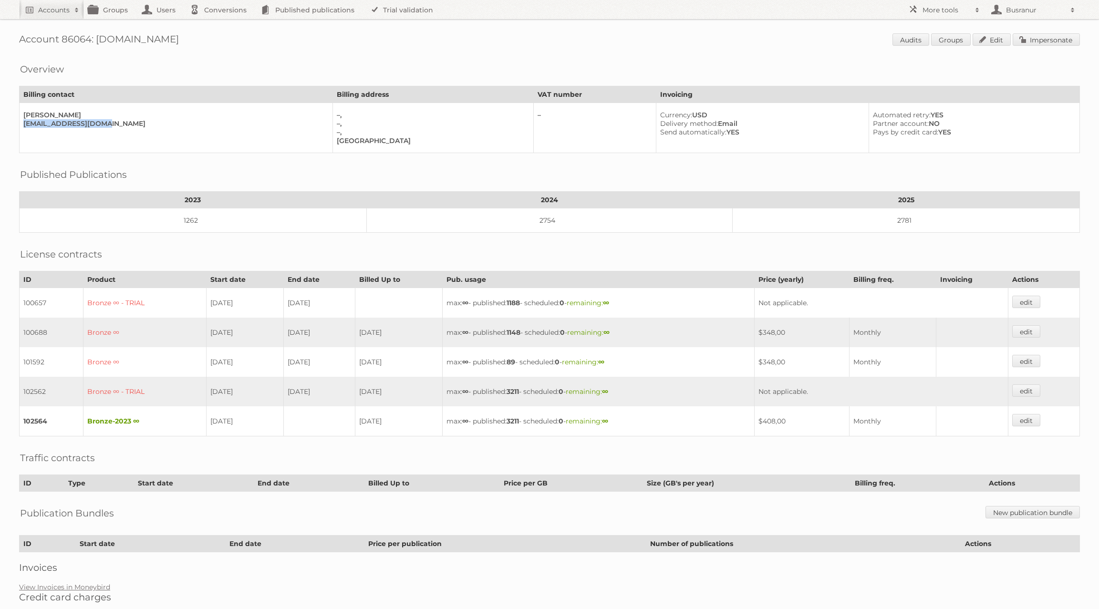
drag, startPoint x: 102, startPoint y: 122, endPoint x: 21, endPoint y: 121, distance: 80.6
click at [21, 121] on td "Van Kirakosyan vankirakos@gmail.com" at bounding box center [176, 128] width 313 height 50
copy div "vankirakos@gmail.com"
click at [1026, 414] on link "edit" at bounding box center [1026, 420] width 28 height 12
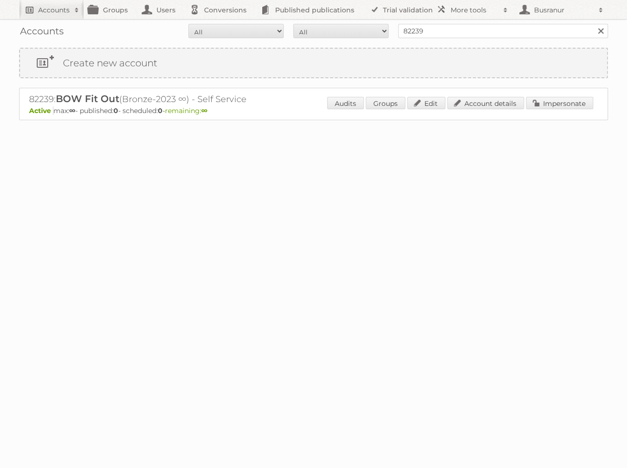
click at [63, 9] on h2 "Accounts" at bounding box center [53, 10] width 31 height 10
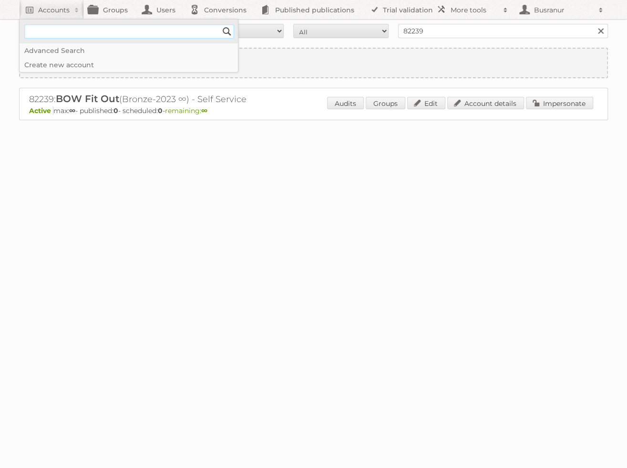
type input"] "[EMAIL_ADDRESS][DOMAIN_NAME]"
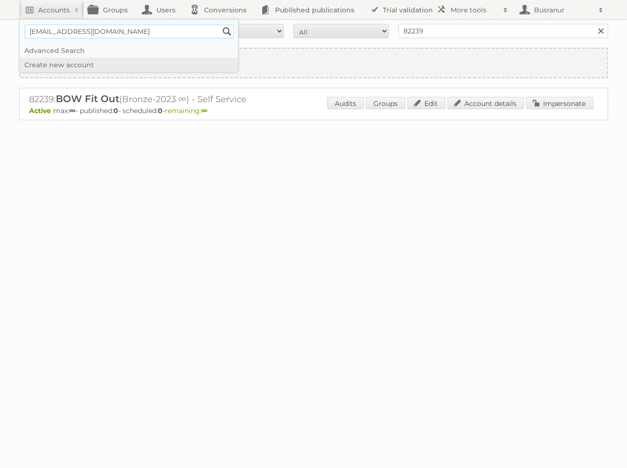
click at [220, 24] on input "Search" at bounding box center [227, 31] width 14 height 14
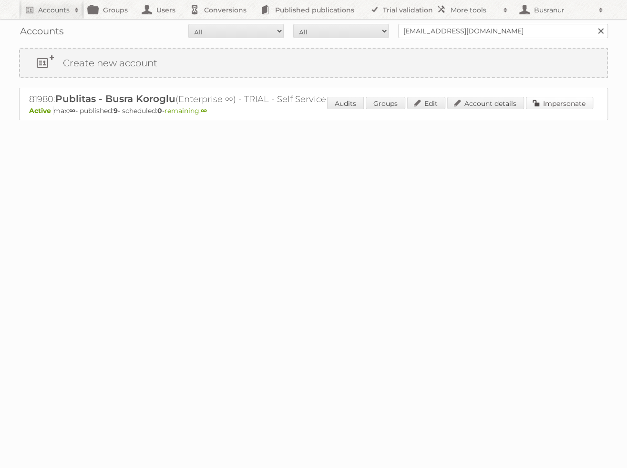
click at [538, 100] on link "Impersonate" at bounding box center [559, 103] width 67 height 12
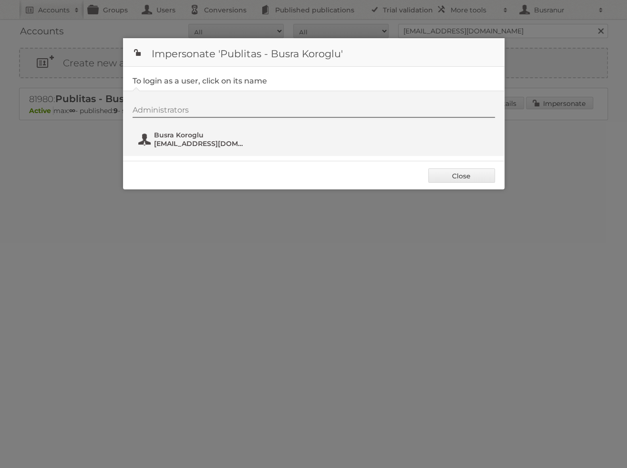
click at [173, 146] on span "busranur@publitas.com" at bounding box center [200, 143] width 93 height 9
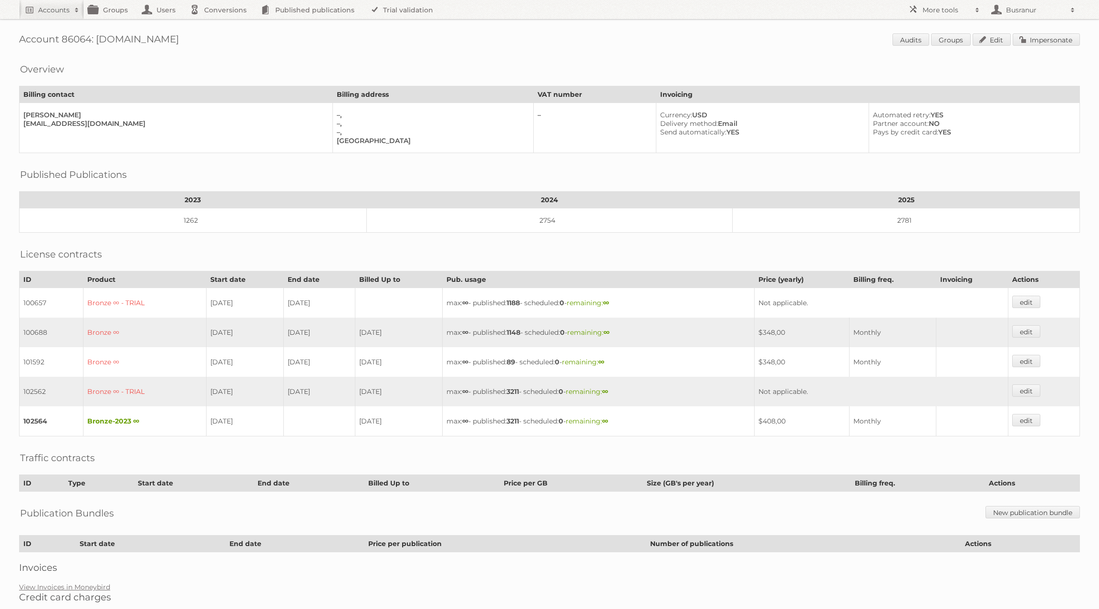
click at [80, 38] on h1 "Account 86064: [DOMAIN_NAME] Audits Groups Edit Impersonate" at bounding box center [549, 40] width 1061 height 14
copy h1 "86064"
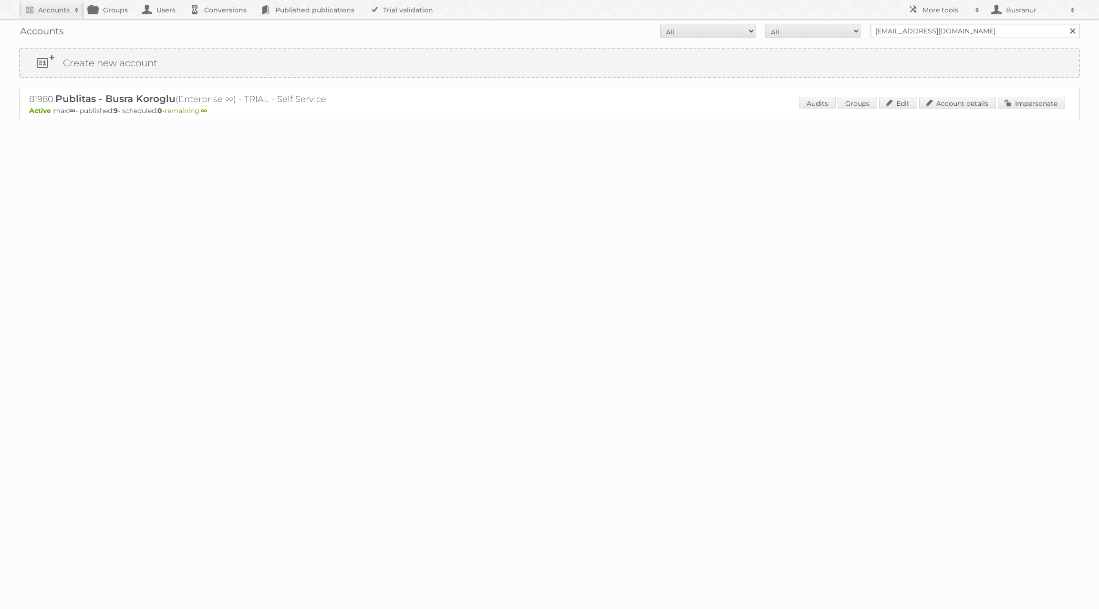
click at [893, 31] on input "[EMAIL_ADDRESS][DOMAIN_NAME]" at bounding box center [975, 31] width 210 height 14
paste input "[PERSON_NAME]"
type input "[PERSON_NAME][EMAIL_ADDRESS][DOMAIN_NAME]"
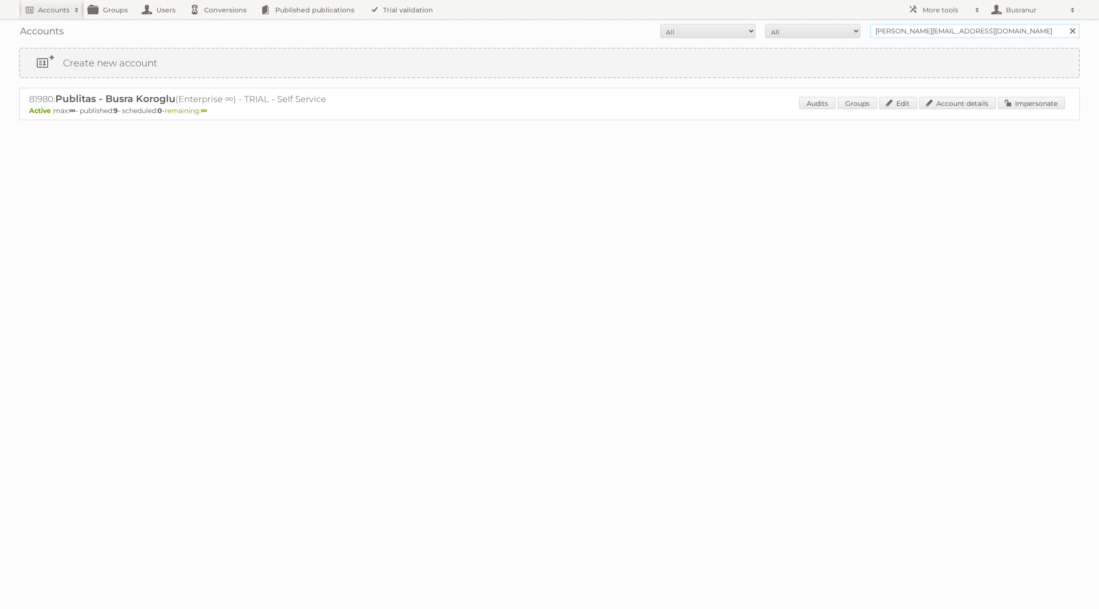
click at [1065, 24] on input "Search" at bounding box center [1072, 31] width 14 height 14
click at [960, 103] on link "Account details" at bounding box center [957, 103] width 77 height 12
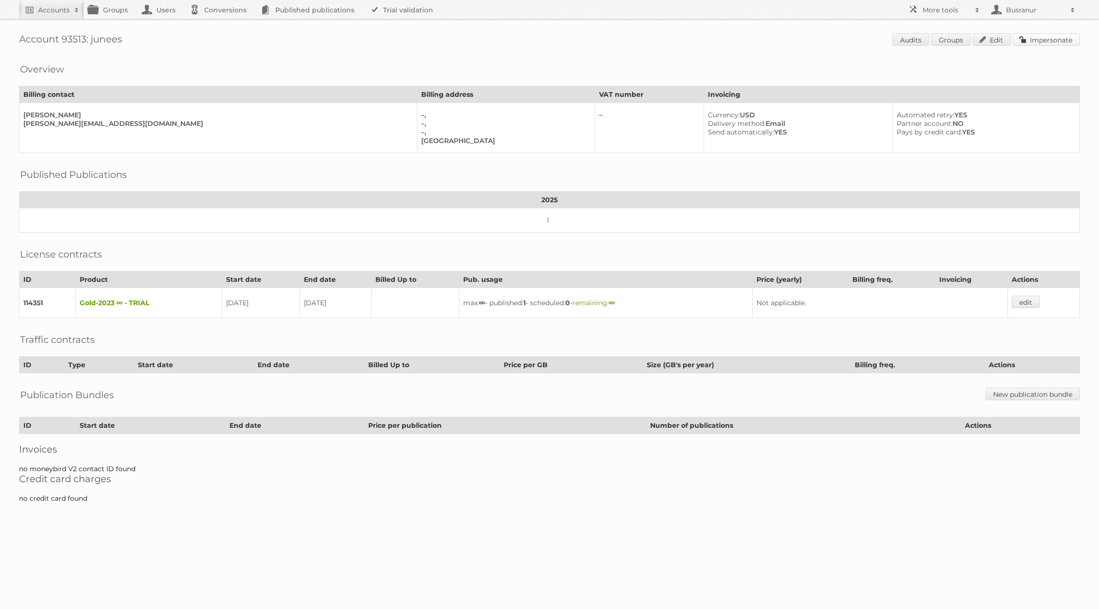
click at [1036, 37] on link "Impersonate" at bounding box center [1046, 39] width 67 height 12
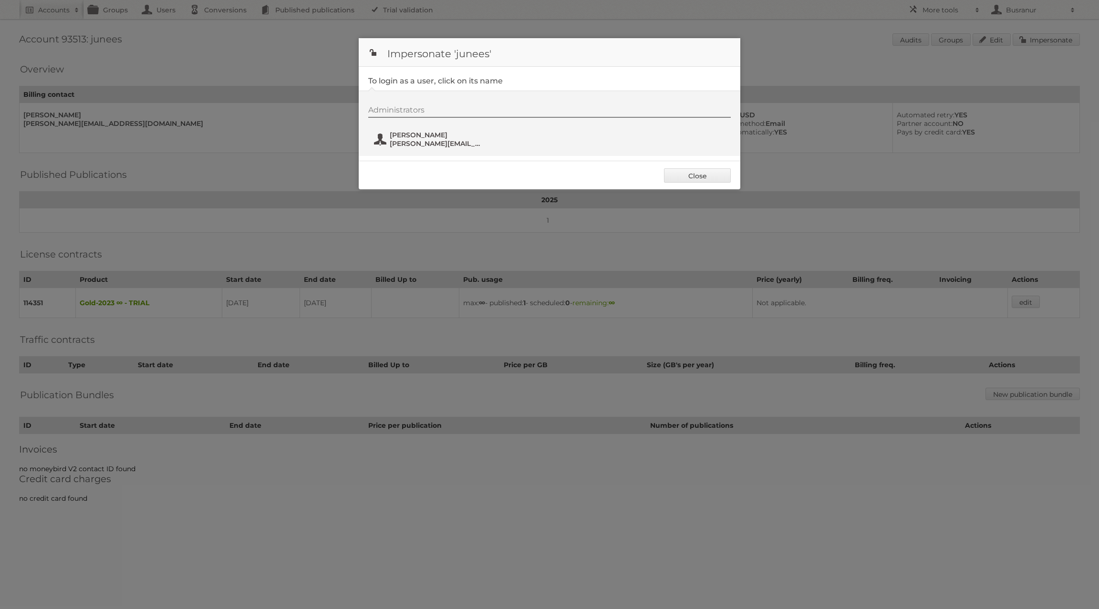
click at [423, 133] on span "rachel solomon" at bounding box center [436, 135] width 93 height 9
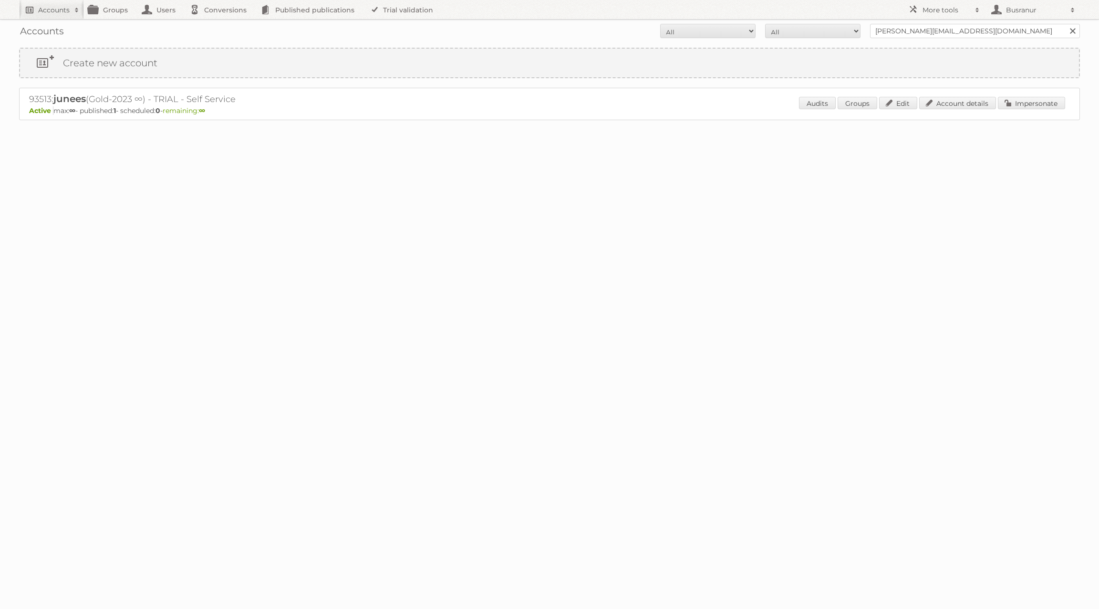
click at [53, 10] on h2 "Accounts" at bounding box center [53, 10] width 31 height 10
paste input"] "[PERSON_NAME][EMAIL_ADDRESS][DOMAIN_NAME]"
type input"] "[PERSON_NAME][EMAIL_ADDRESS][DOMAIN_NAME]"
click at [220, 24] on input "Search" at bounding box center [227, 31] width 14 height 14
click at [948, 107] on link "Account details" at bounding box center [957, 103] width 77 height 12
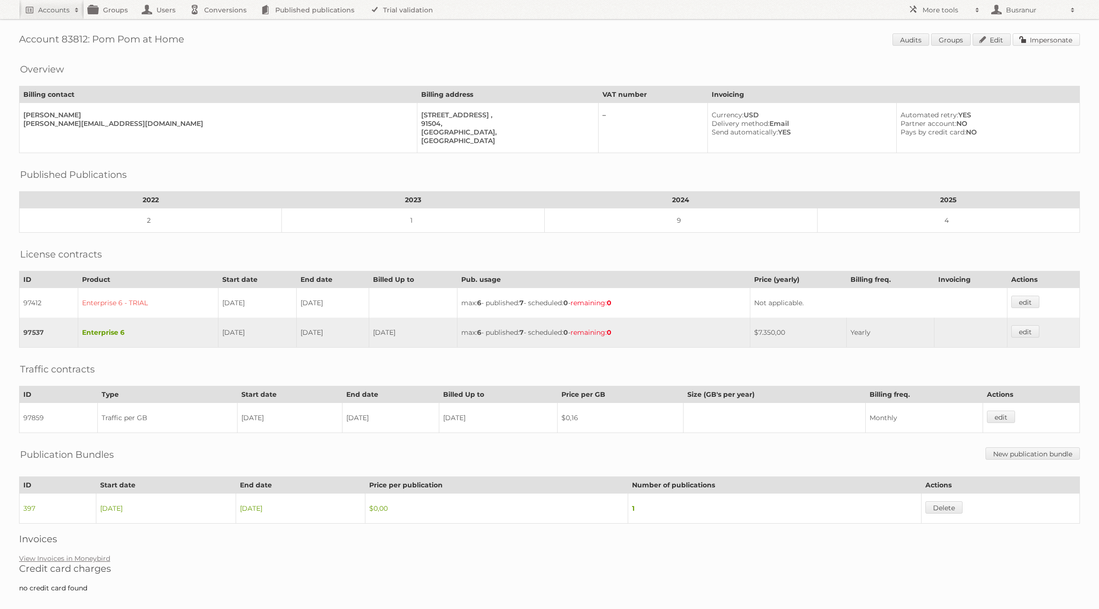
click at [1045, 36] on link "Impersonate" at bounding box center [1046, 39] width 67 height 12
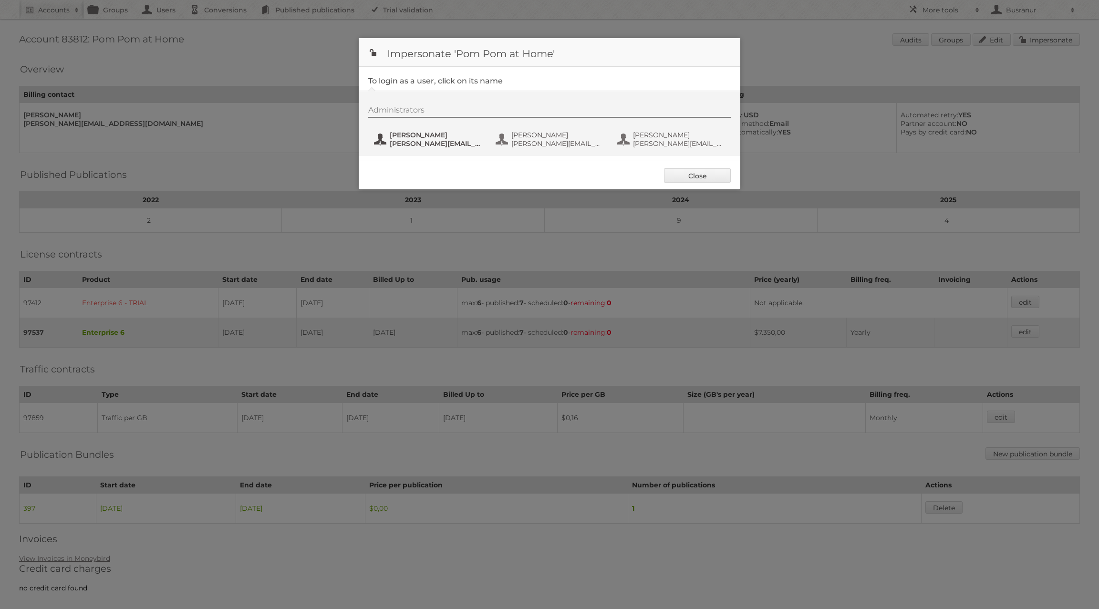
click at [425, 138] on span "Joanna Wishart" at bounding box center [436, 135] width 93 height 9
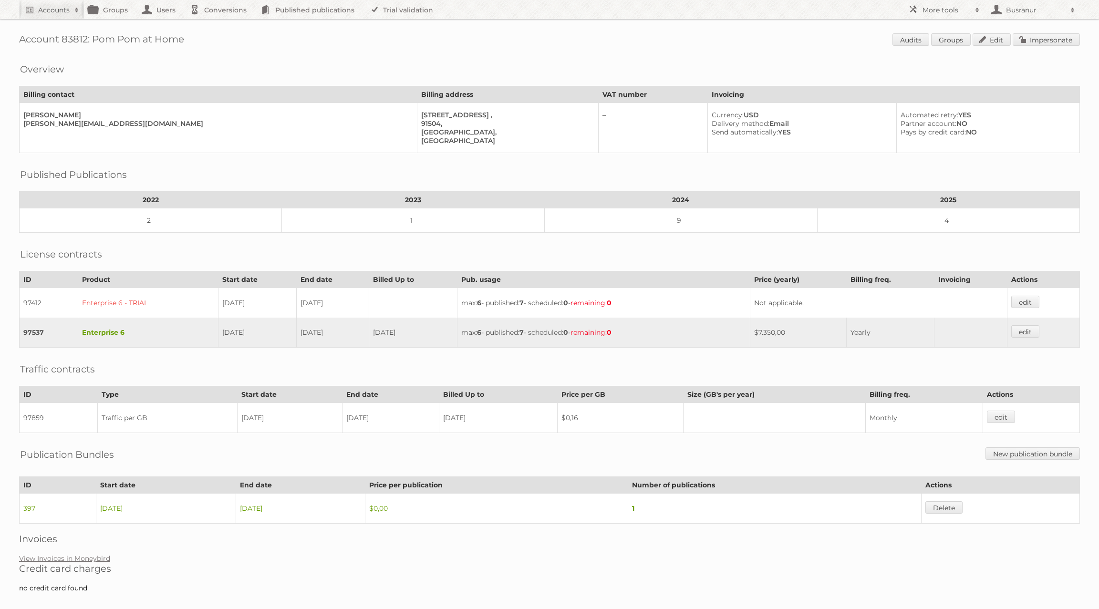
drag, startPoint x: 182, startPoint y: 41, endPoint x: 95, endPoint y: 39, distance: 86.9
click at [95, 39] on h1 "Account 83812: Pom Pom at Home Audits Groups Edit Impersonate" at bounding box center [549, 40] width 1061 height 14
copy h1 "Pom Pom at Hom"
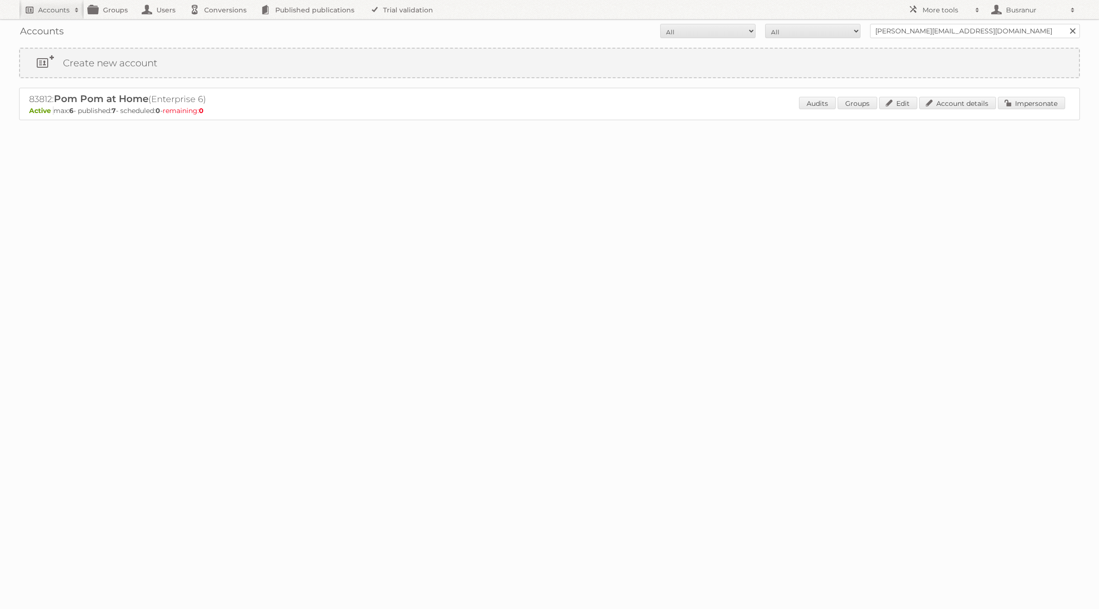
click at [60, 13] on h2 "Accounts" at bounding box center [53, 10] width 31 height 10
click at [69, 29] on input"] "text" at bounding box center [129, 31] width 210 height 14
paste input"] "[EMAIL_ADDRESS][DOMAIN_NAME]"
type input"] "[EMAIL_ADDRESS][DOMAIN_NAME]"
click at [220, 24] on input "Search" at bounding box center [227, 31] width 14 height 14
